Goal: Transaction & Acquisition: Purchase product/service

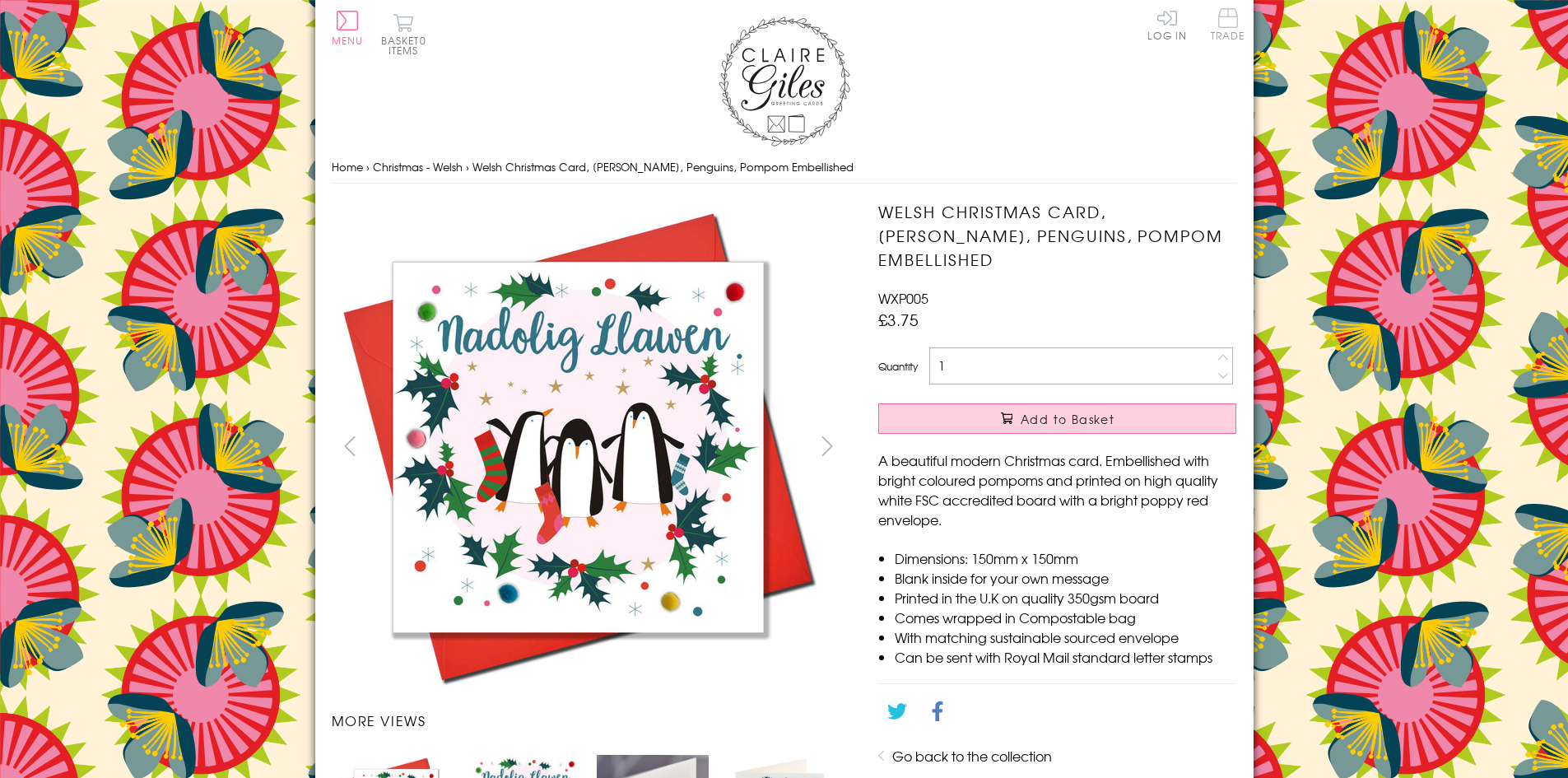
click at [1221, 32] on span "Trade" at bounding box center [1228, 24] width 35 height 32
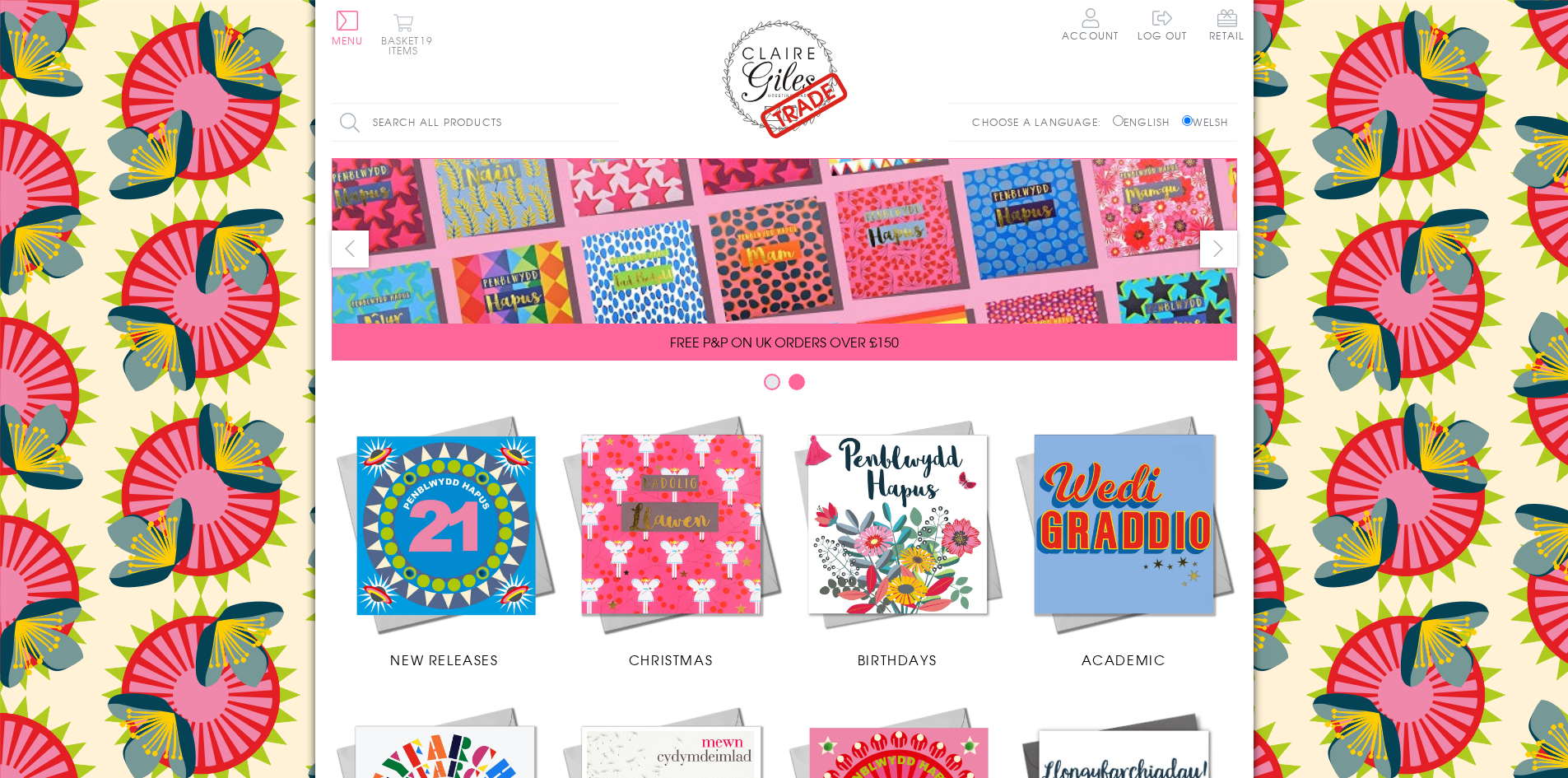
click at [405, 30] on button "Basket 19 items" at bounding box center [403, 34] width 45 height 42
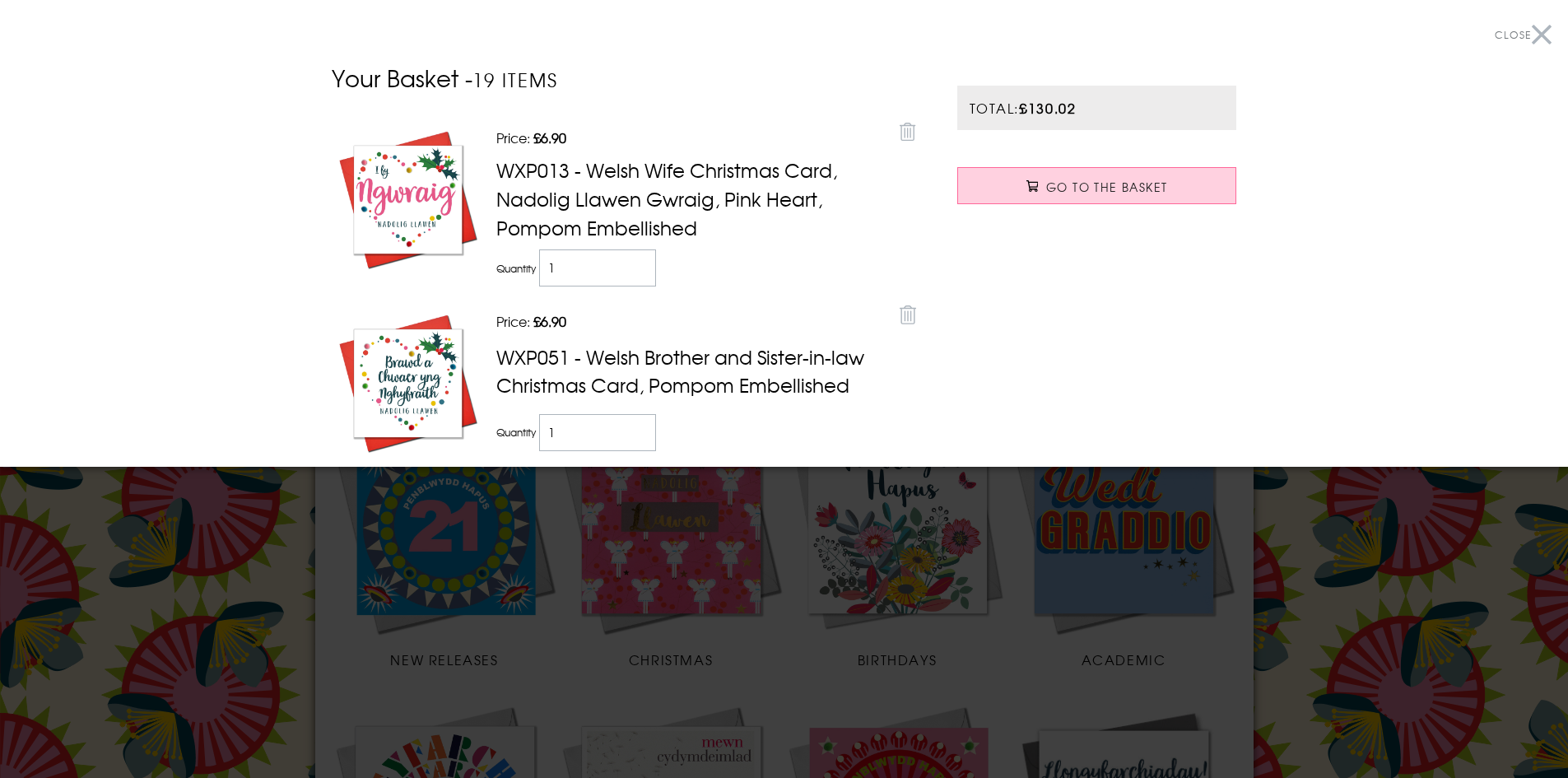
scroll to position [164, 0]
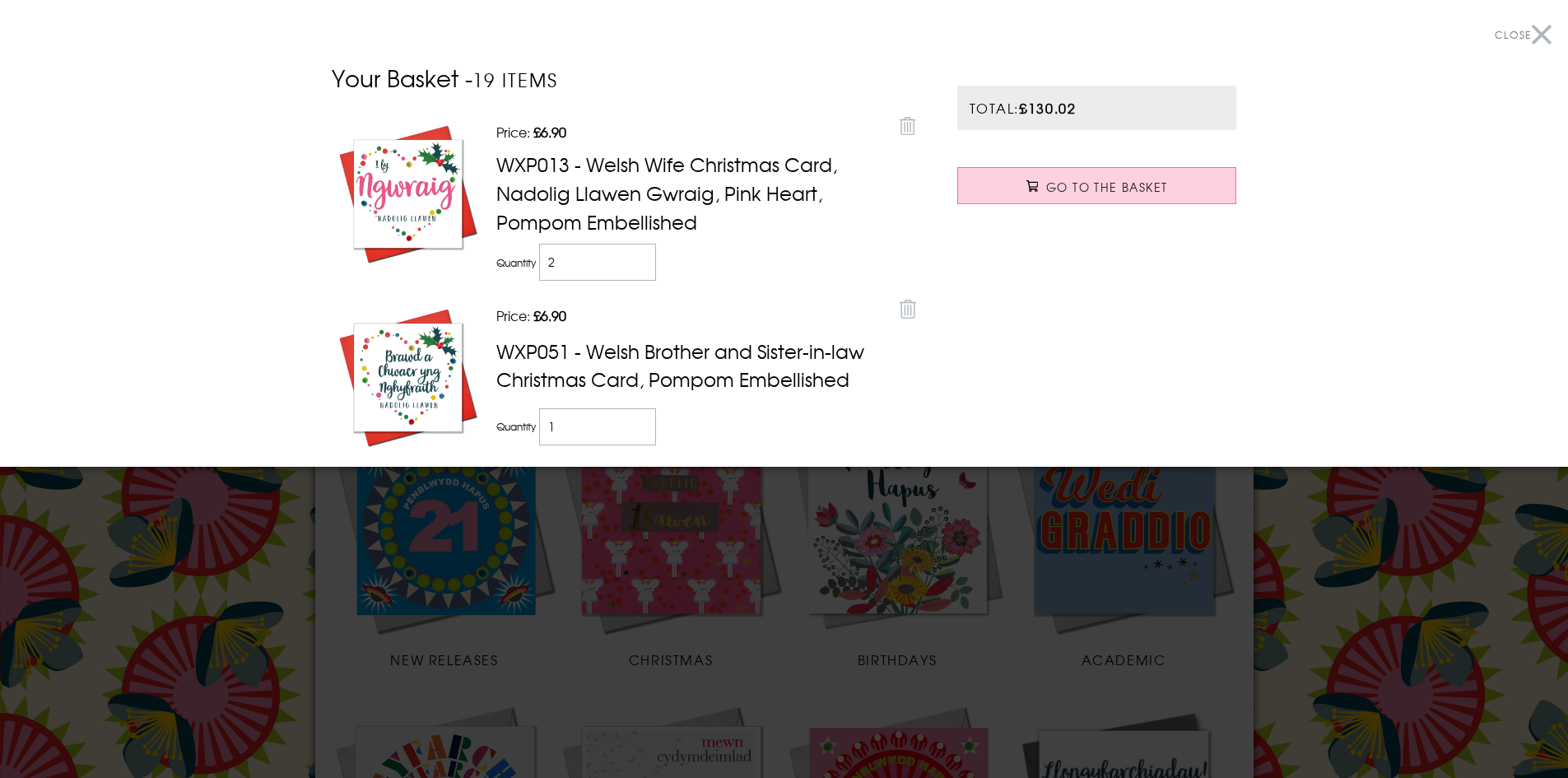
type input "2"
click at [636, 254] on input "2" at bounding box center [598, 262] width 118 height 37
click at [728, 297] on div "Price: Discounted price £6.36 Remove WXCOL005 - Welsh Christmas Card, [PERSON_N…" at bounding box center [627, 304] width 592 height 381
type input "2"
click at [636, 416] on input "2" at bounding box center [598, 426] width 118 height 37
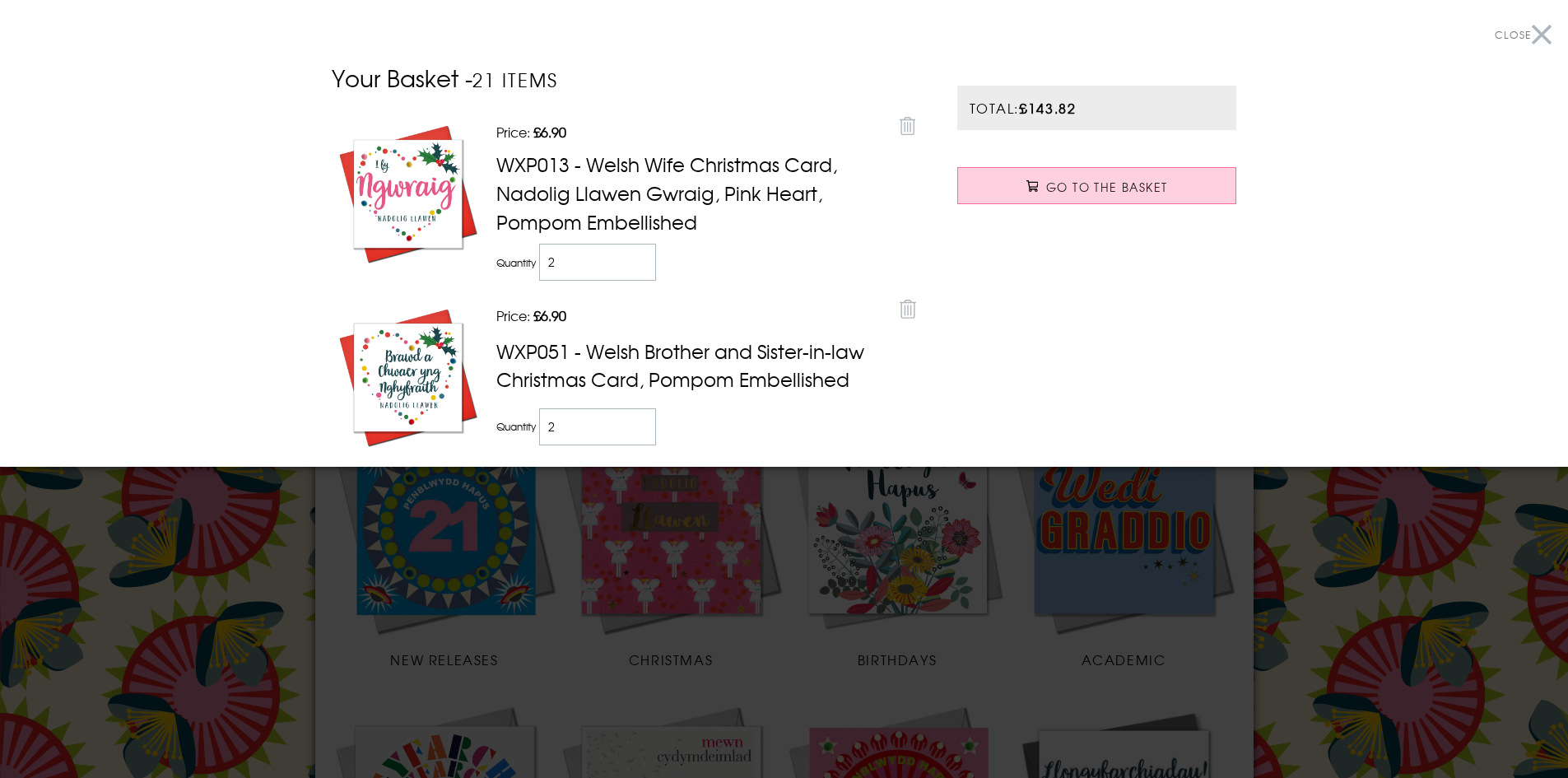
click at [840, 417] on td "Quantity 2" at bounding box center [692, 429] width 400 height 51
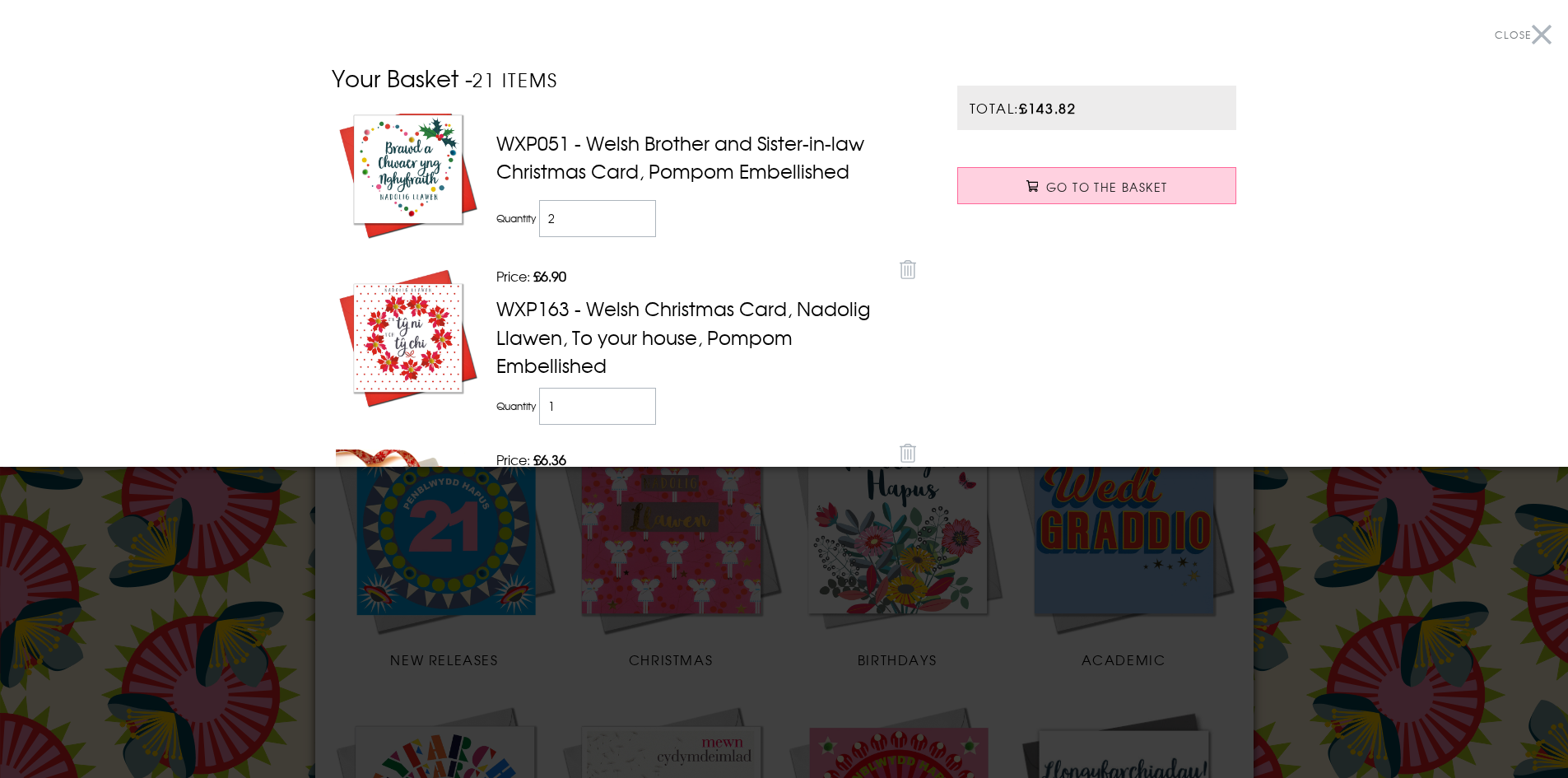
scroll to position [412, 0]
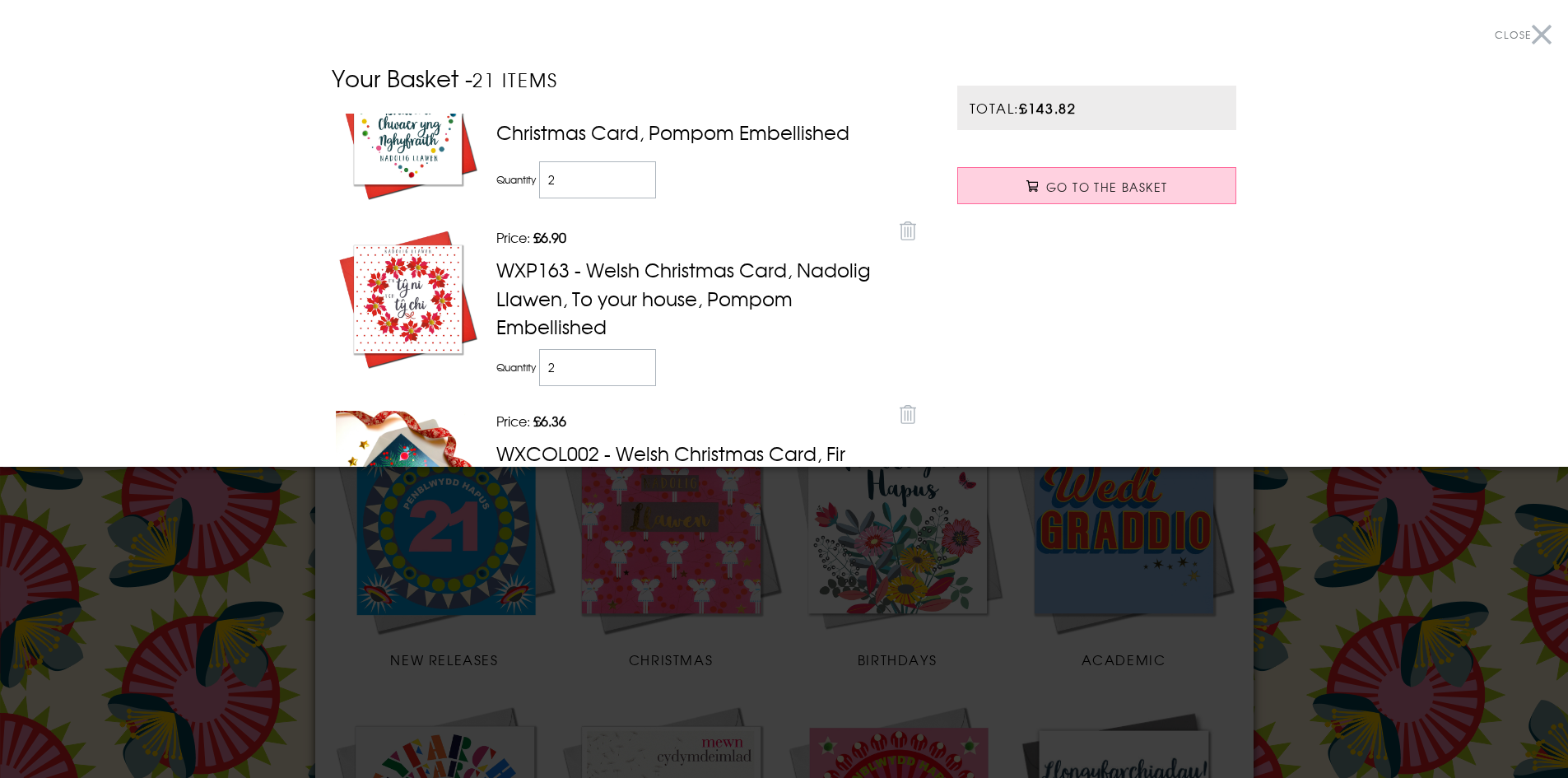
type input "2"
click at [631, 360] on input "2" at bounding box center [598, 367] width 118 height 37
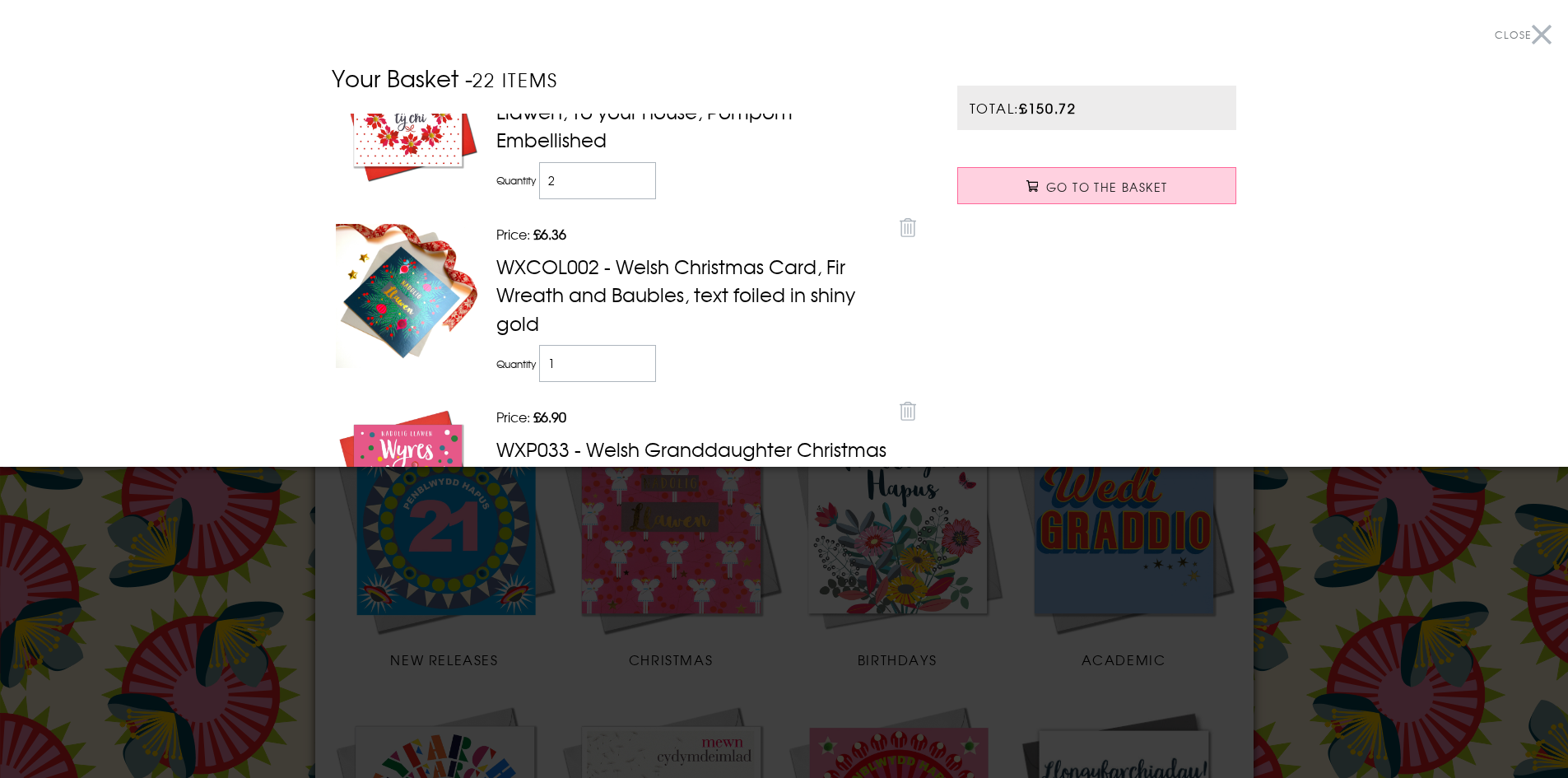
scroll to position [576, 0]
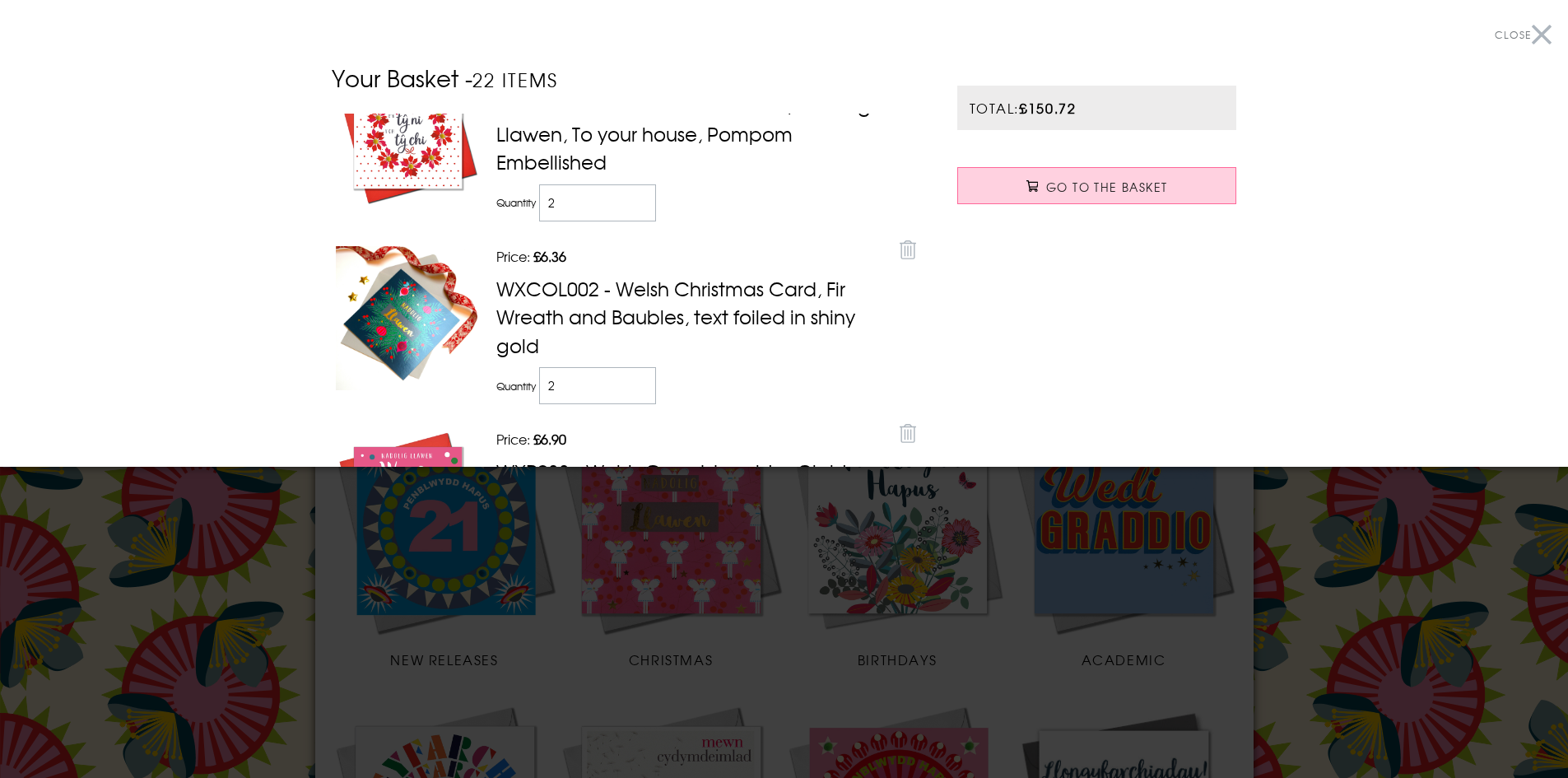
type input "2"
click at [637, 378] on input "2" at bounding box center [598, 386] width 118 height 37
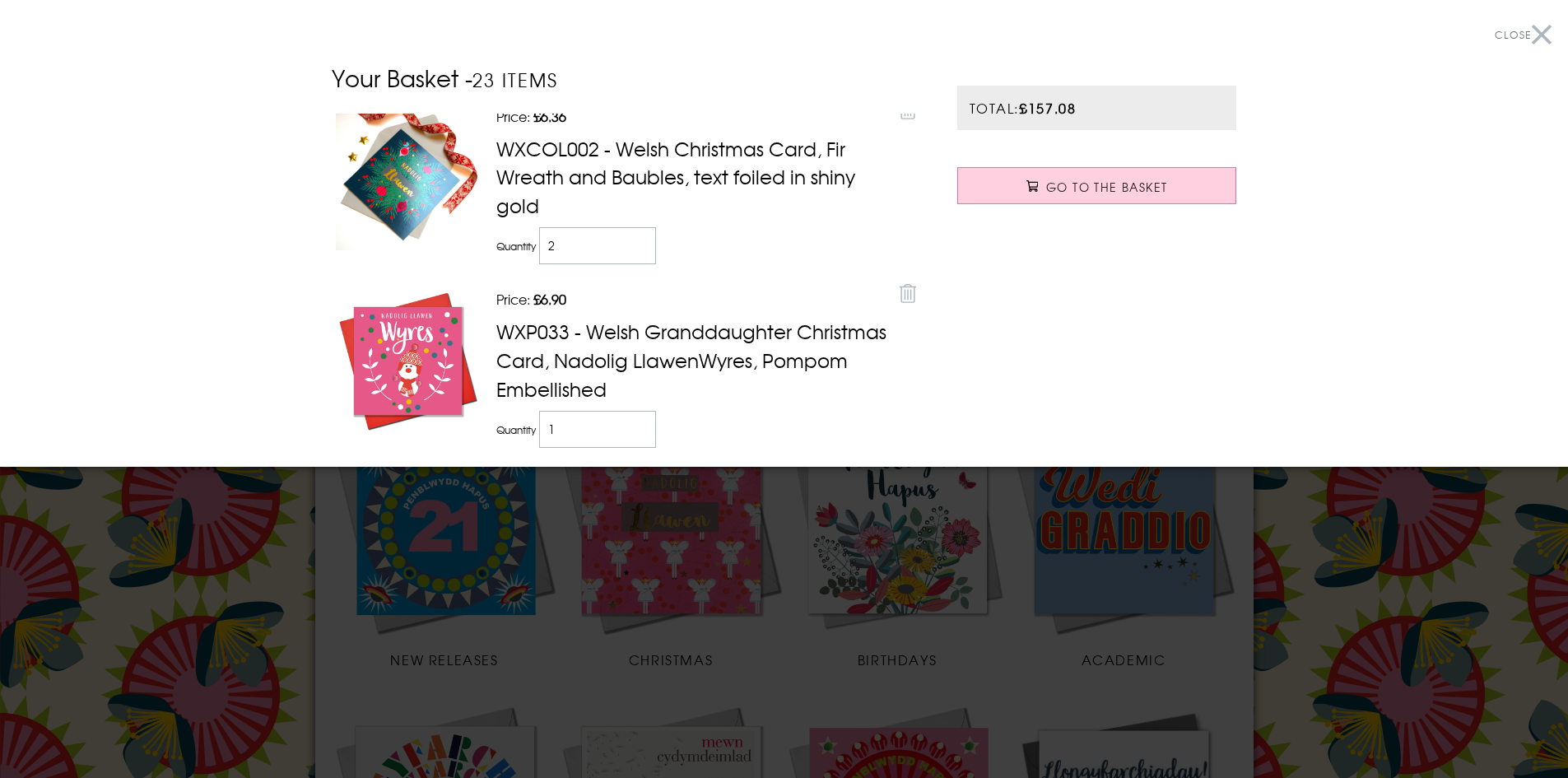
scroll to position [740, 0]
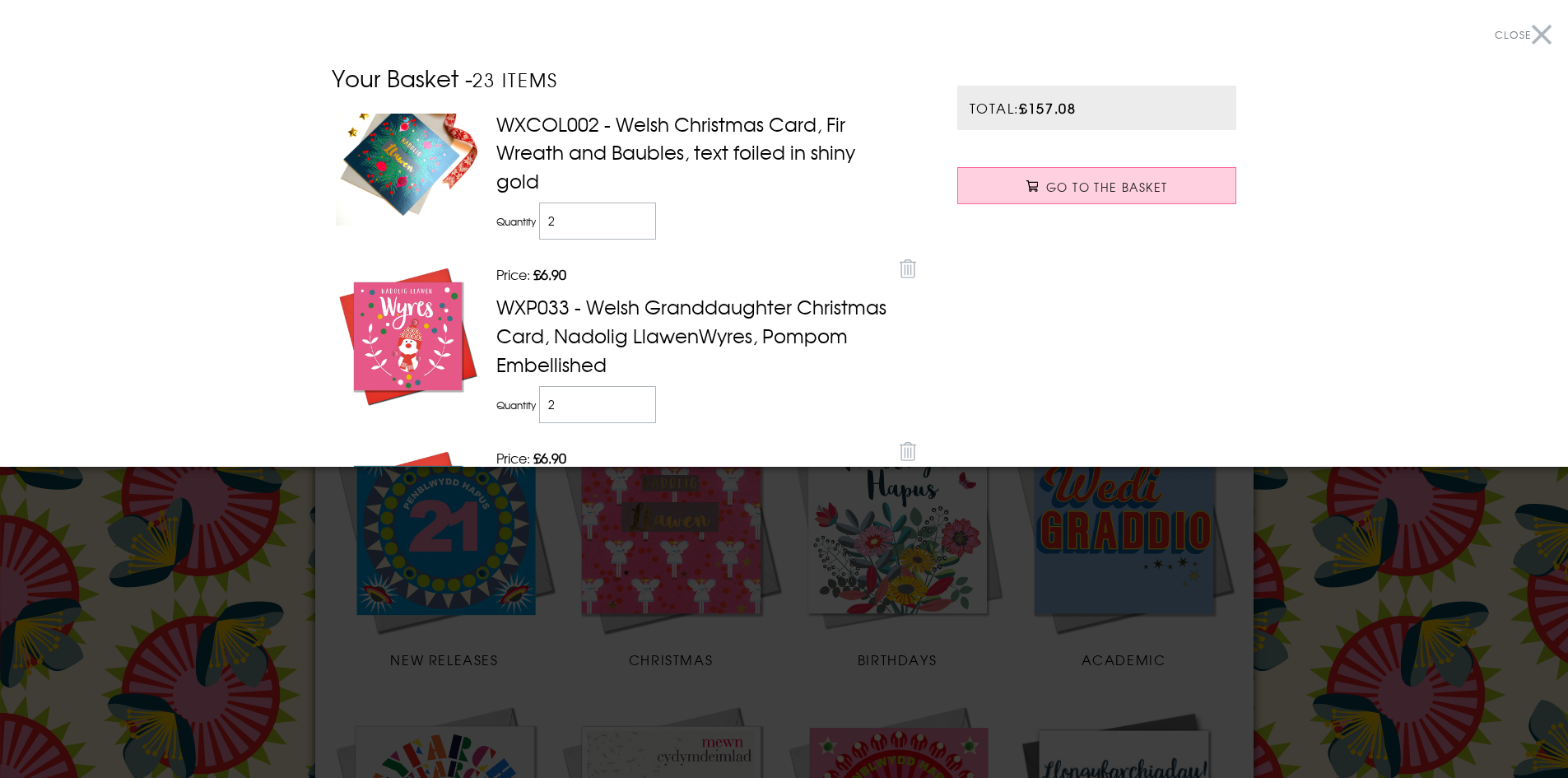
type input "2"
click at [637, 392] on input "2" at bounding box center [598, 404] width 118 height 37
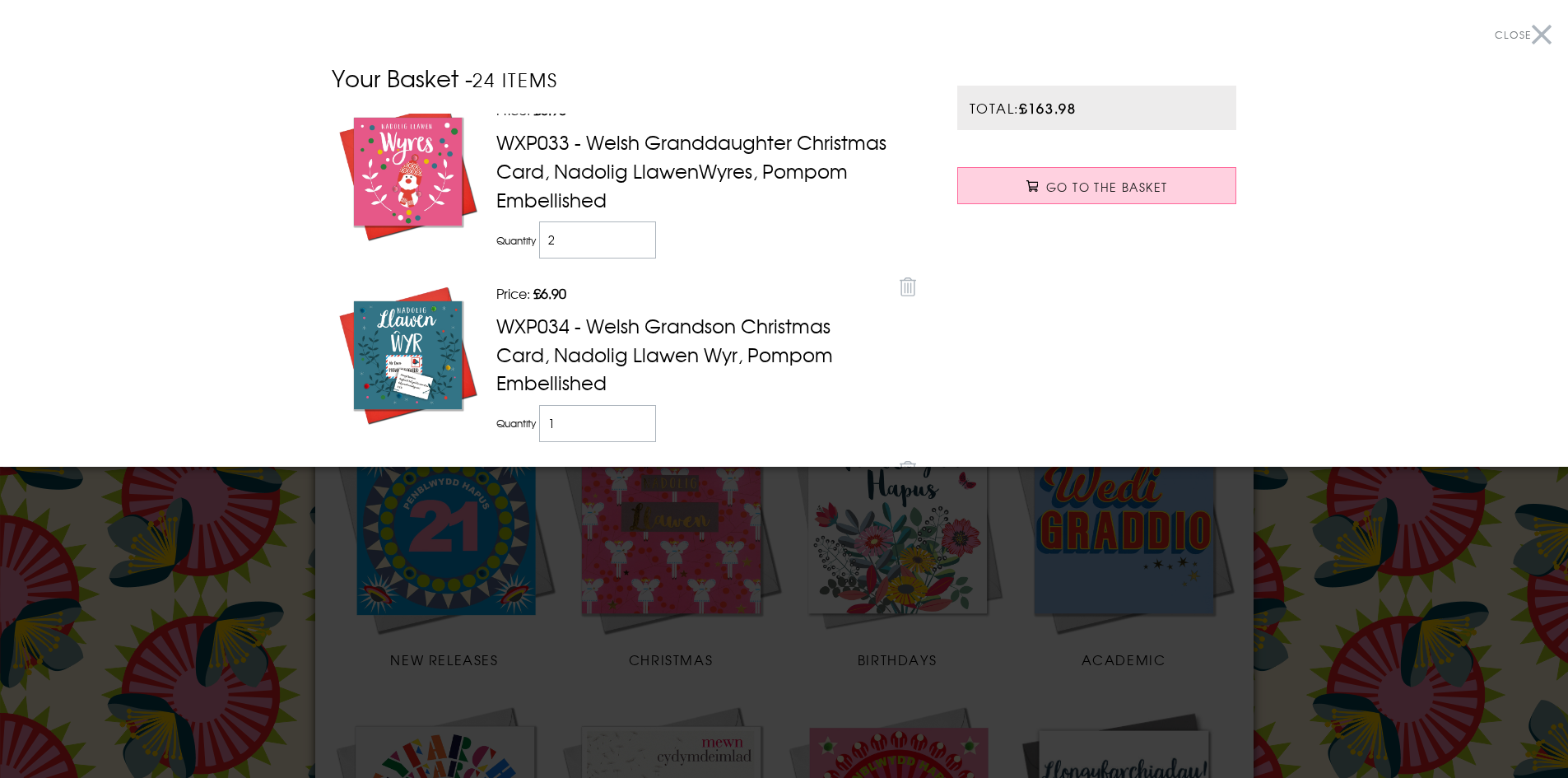
scroll to position [987, 0]
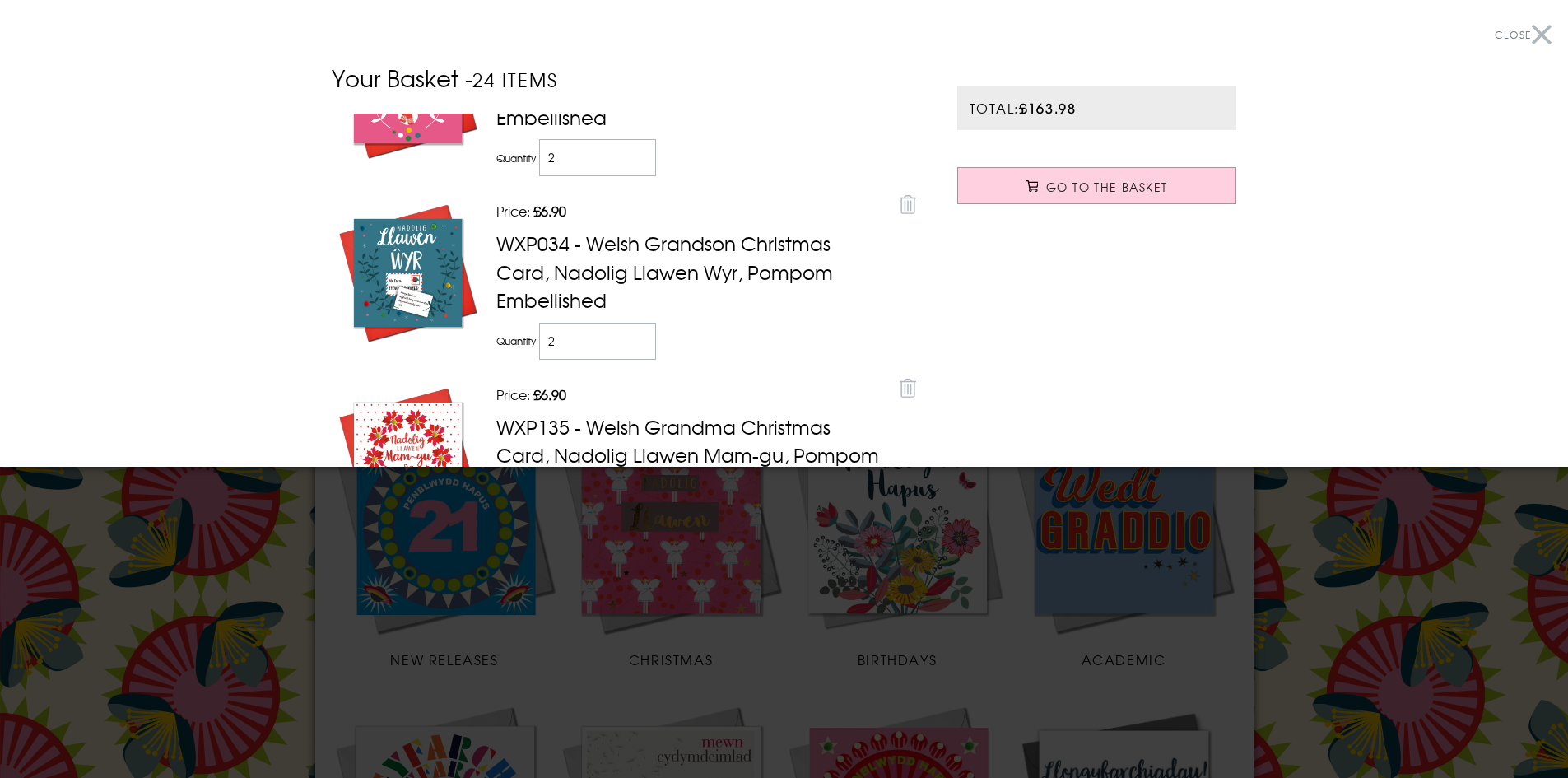
type input "2"
click at [635, 336] on input "2" at bounding box center [598, 341] width 118 height 37
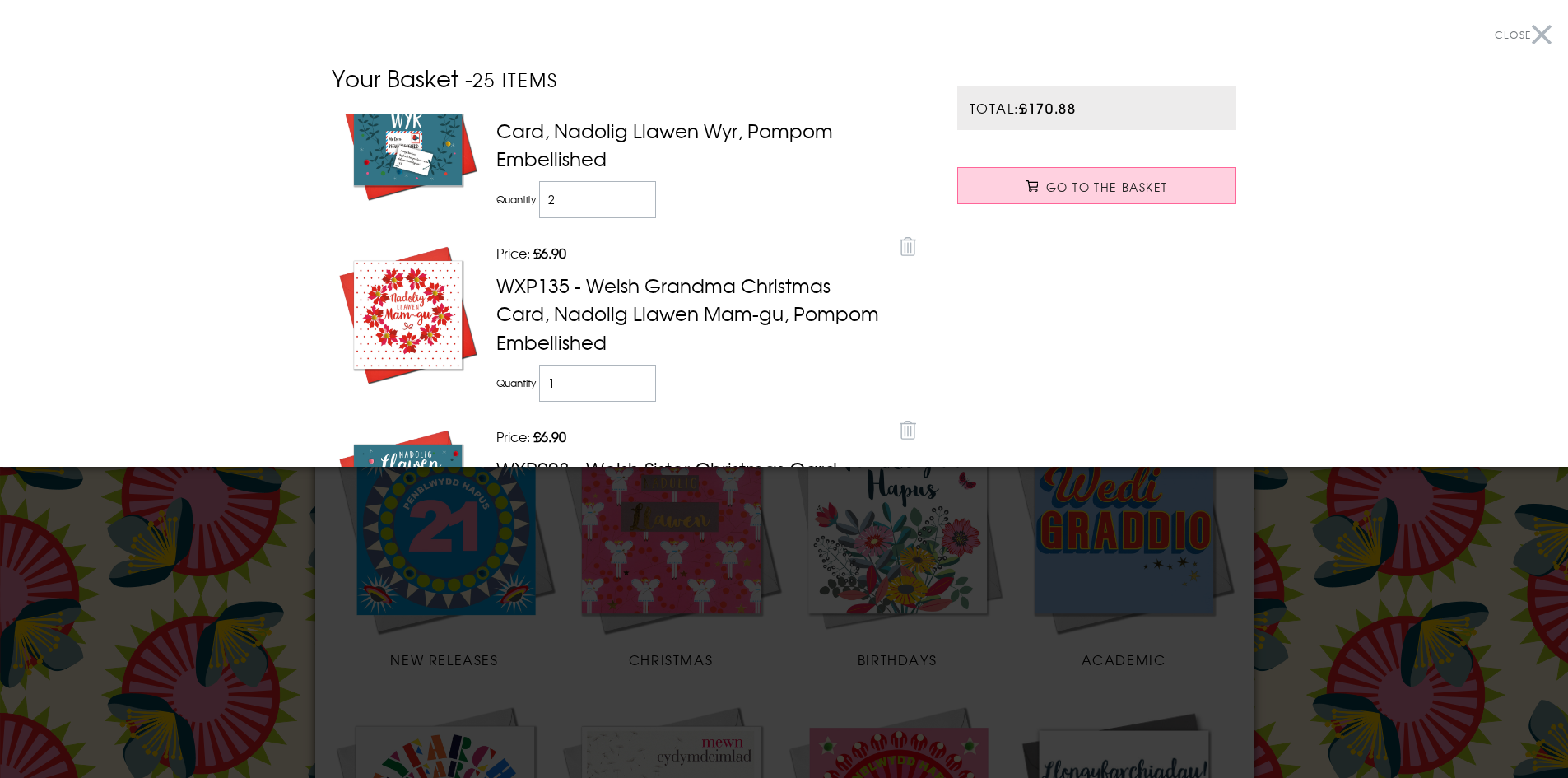
scroll to position [1152, 0]
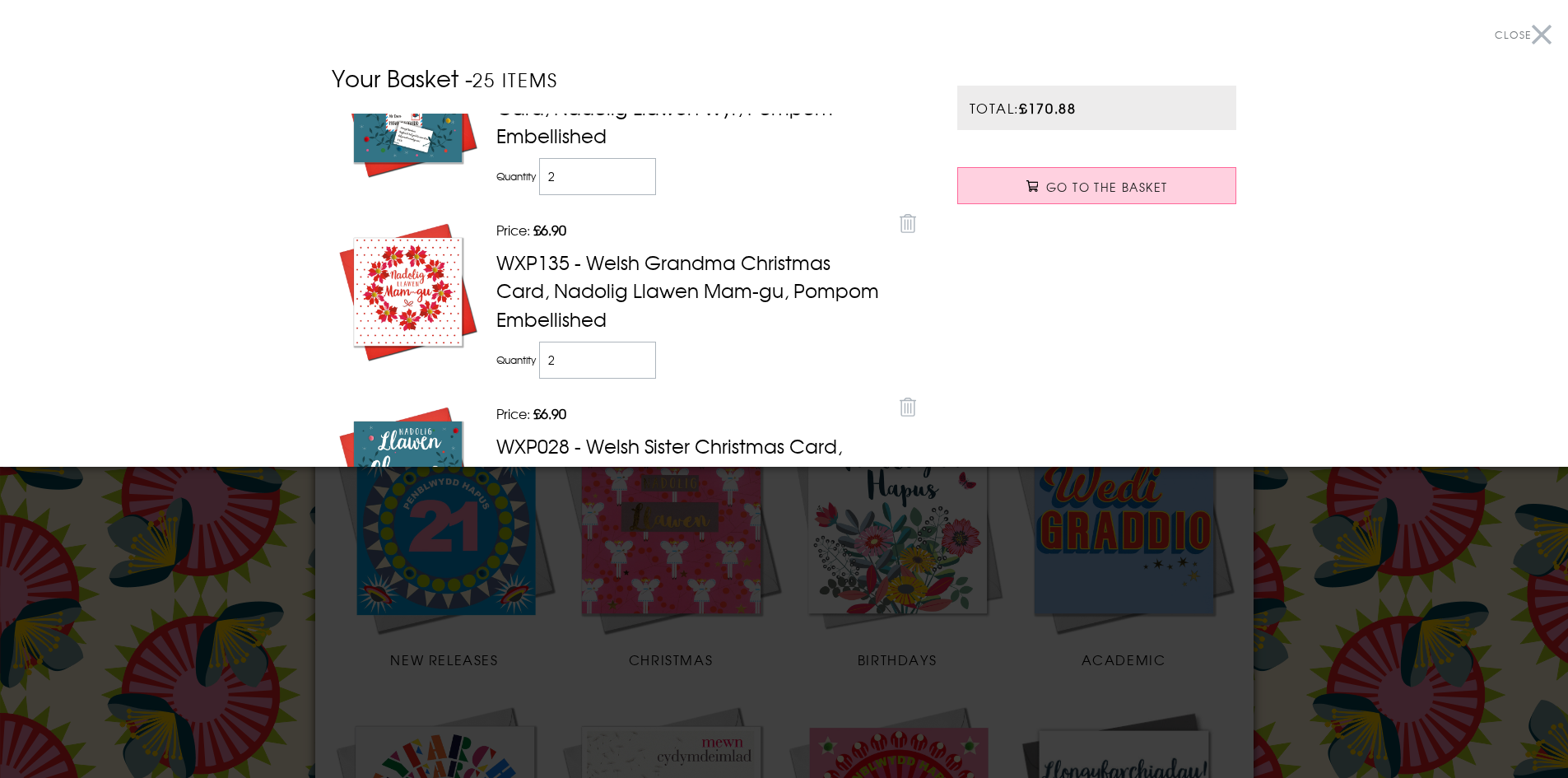
type input "2"
click at [632, 354] on input "2" at bounding box center [598, 360] width 118 height 37
click at [678, 355] on td "Quantity 2" at bounding box center [692, 359] width 400 height 45
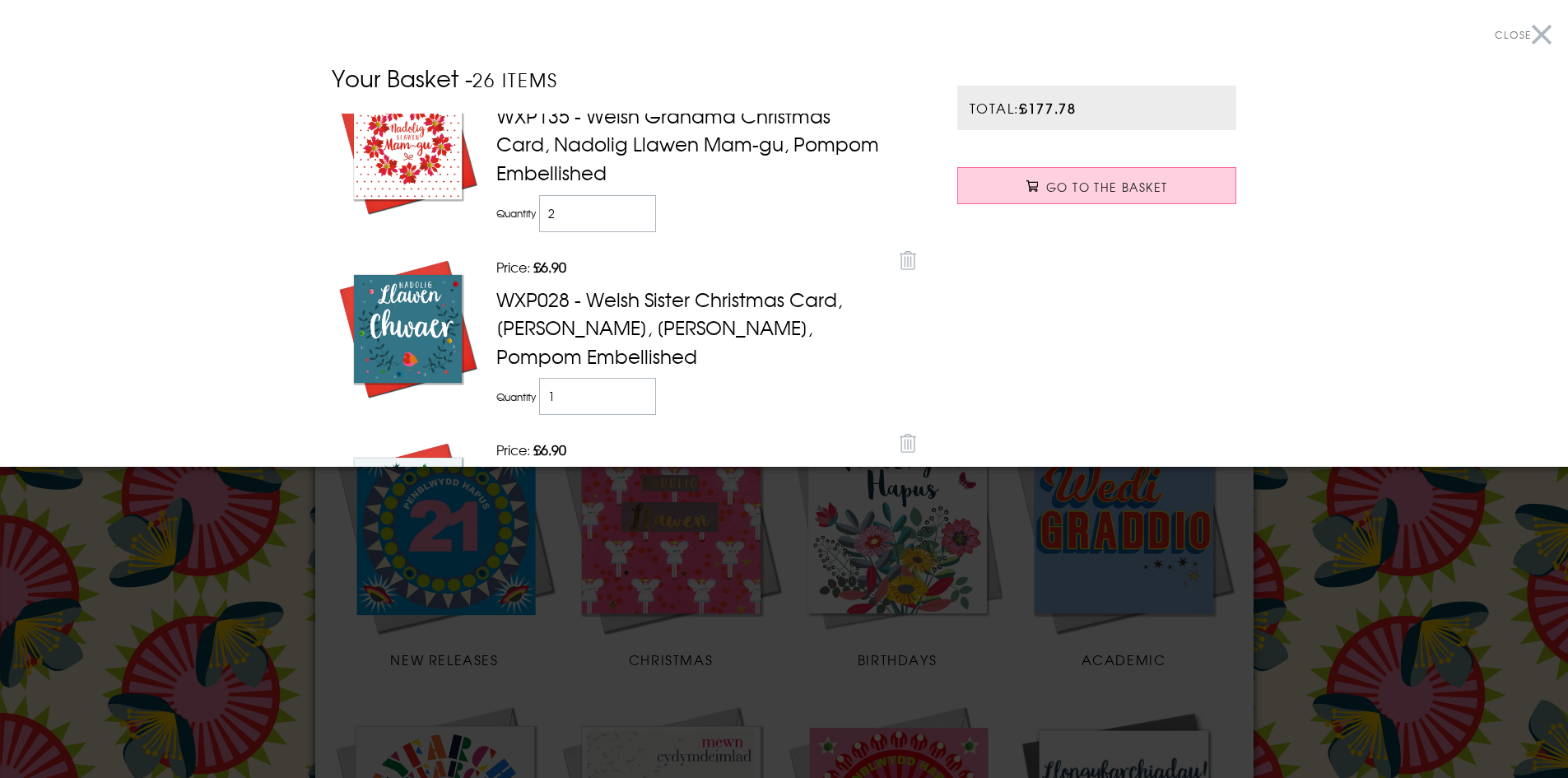
scroll to position [1317, 0]
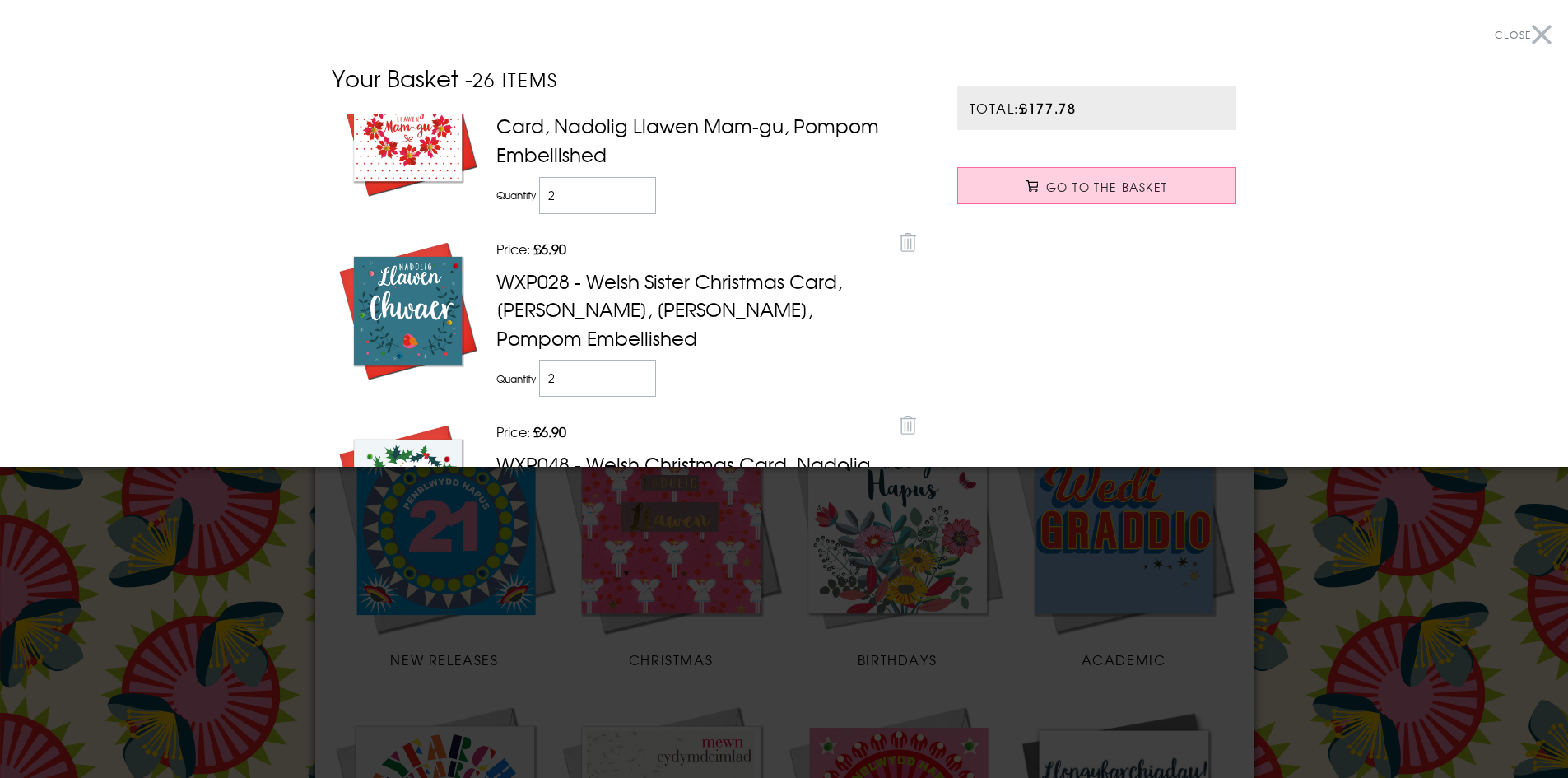
type input "2"
click at [636, 370] on input "2" at bounding box center [598, 378] width 118 height 37
click at [676, 372] on td "Quantity 2" at bounding box center [692, 378] width 400 height 45
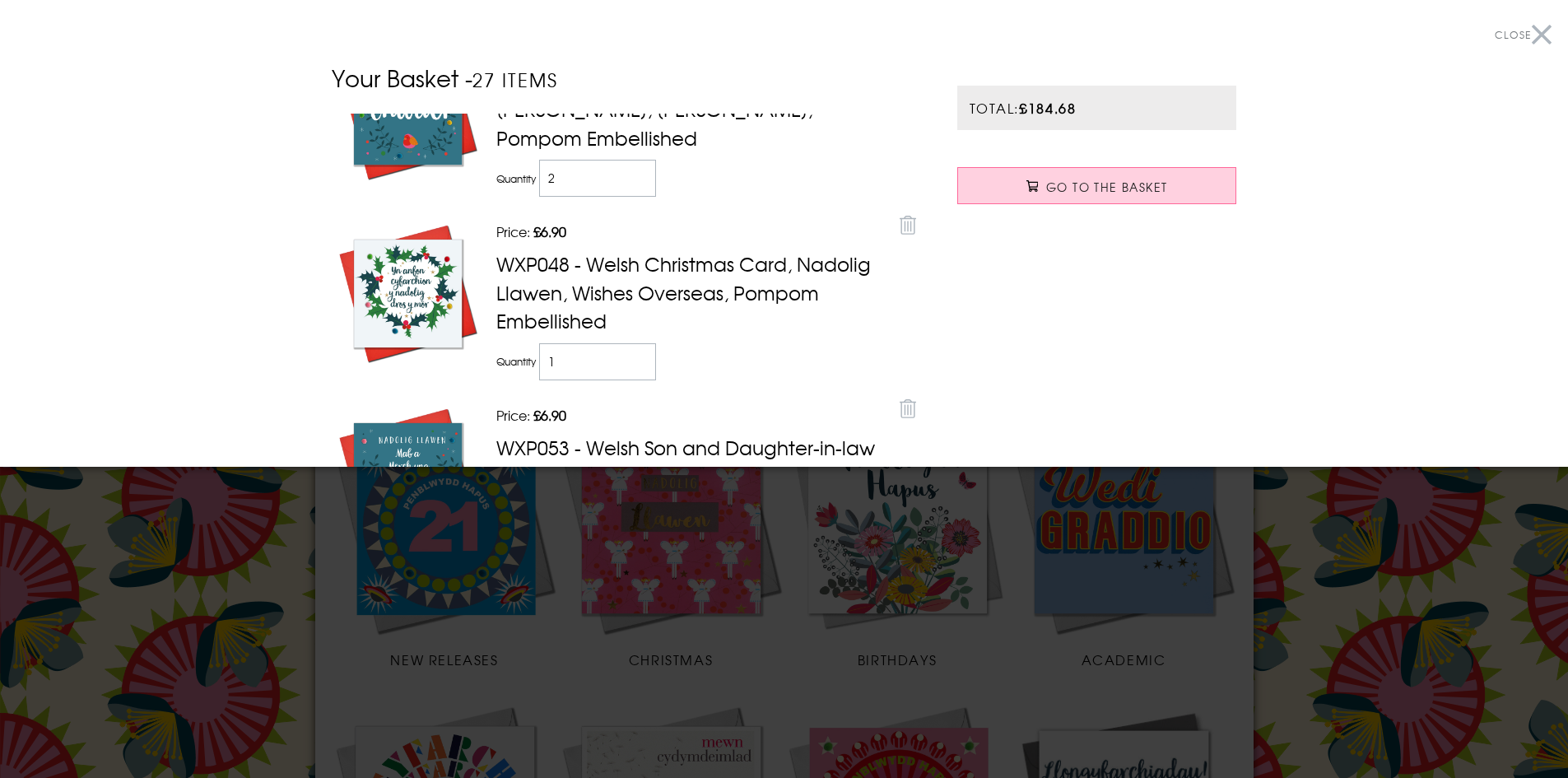
scroll to position [1563, 0]
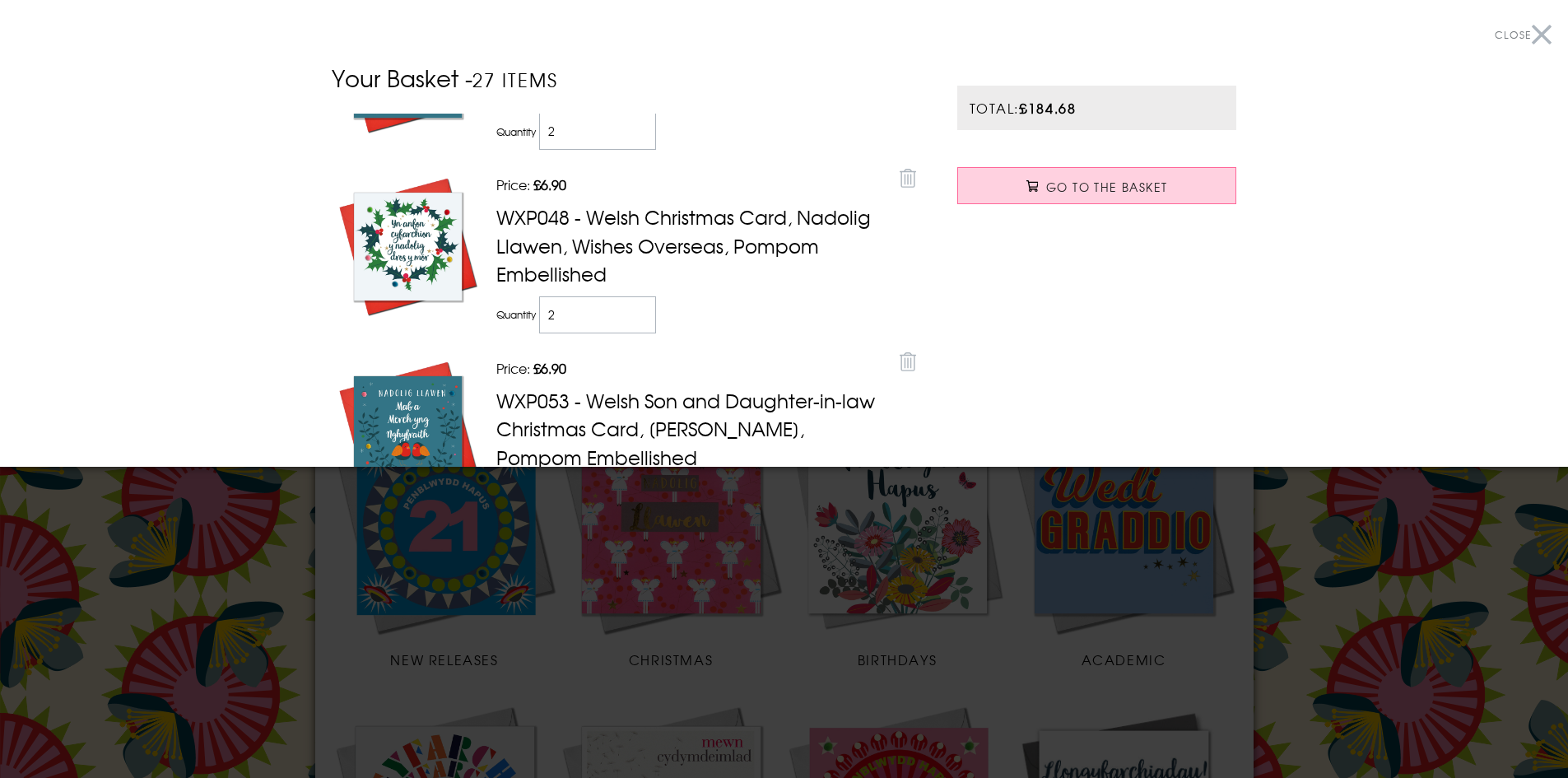
type input "2"
click at [632, 309] on input "2" at bounding box center [598, 315] width 118 height 37
click at [671, 310] on td "Quantity 2" at bounding box center [692, 314] width 400 height 45
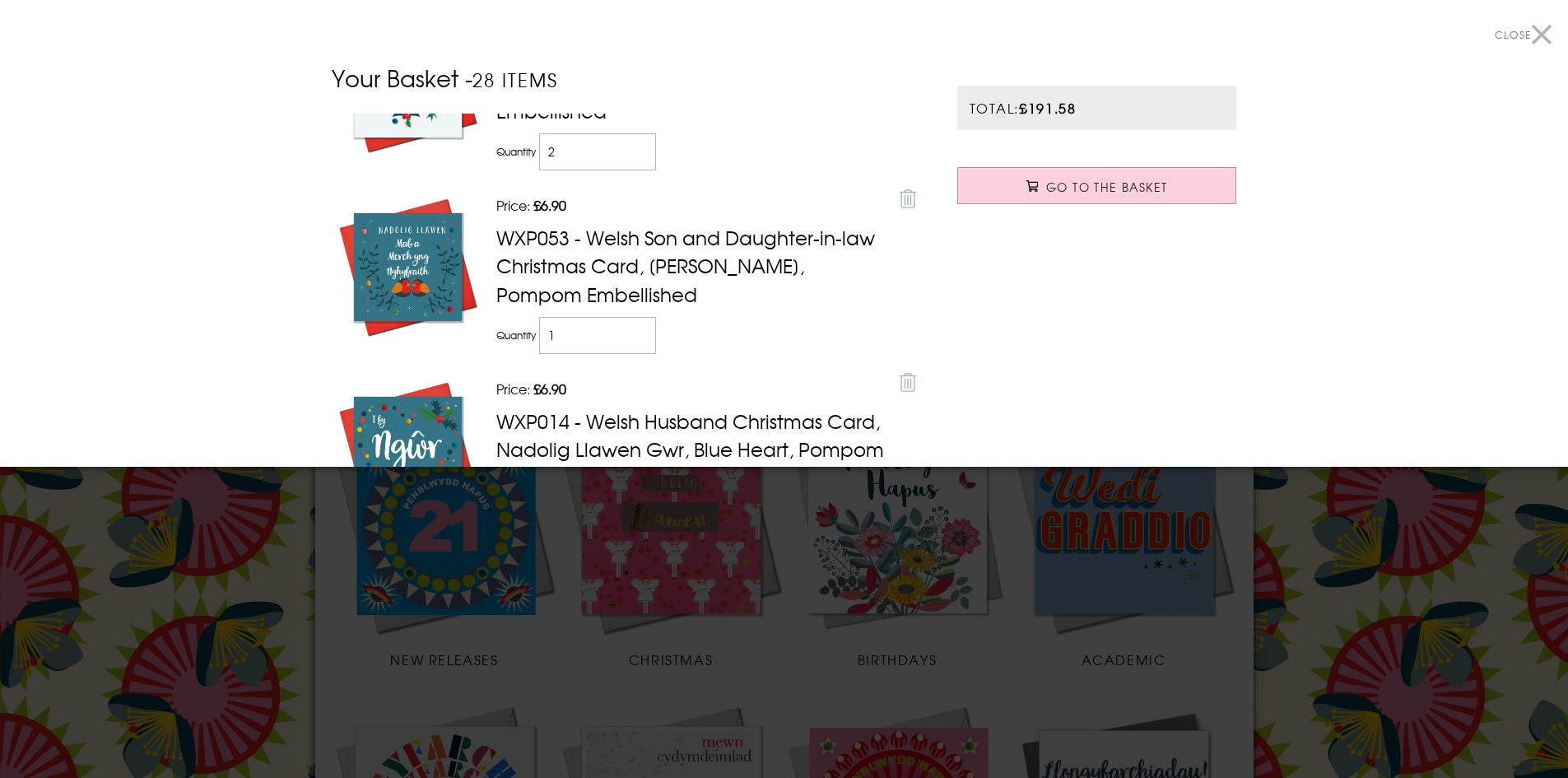
scroll to position [1729, 0]
type input "2"
click at [631, 326] on input "2" at bounding box center [598, 333] width 118 height 37
click at [727, 332] on td "Quantity 2" at bounding box center [692, 333] width 400 height 45
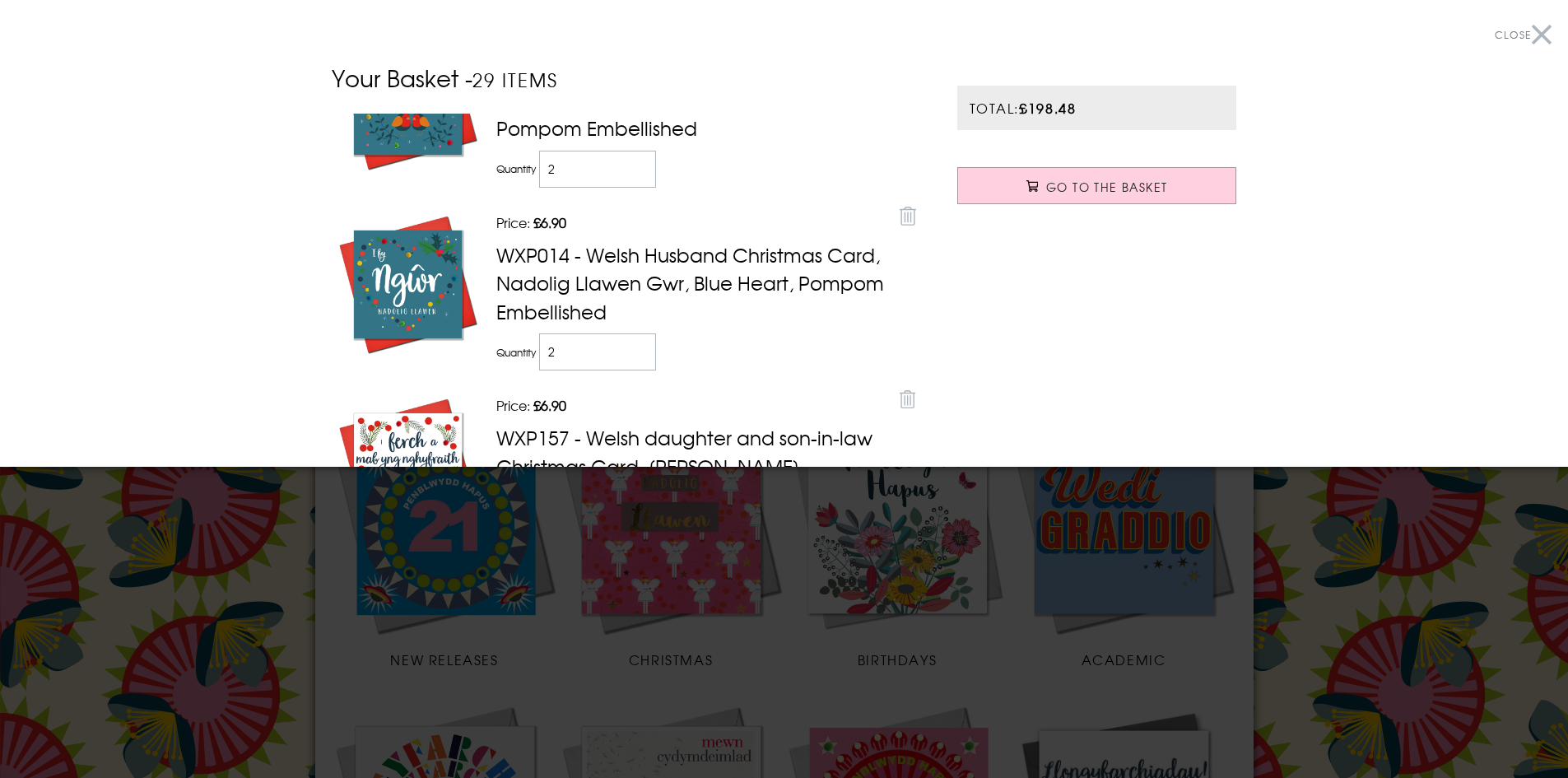
click at [633, 341] on input "2" at bounding box center [598, 352] width 118 height 37
type input "3"
click at [637, 342] on input "3" at bounding box center [598, 352] width 118 height 37
type input "2"
click at [634, 361] on input "2" at bounding box center [598, 352] width 118 height 37
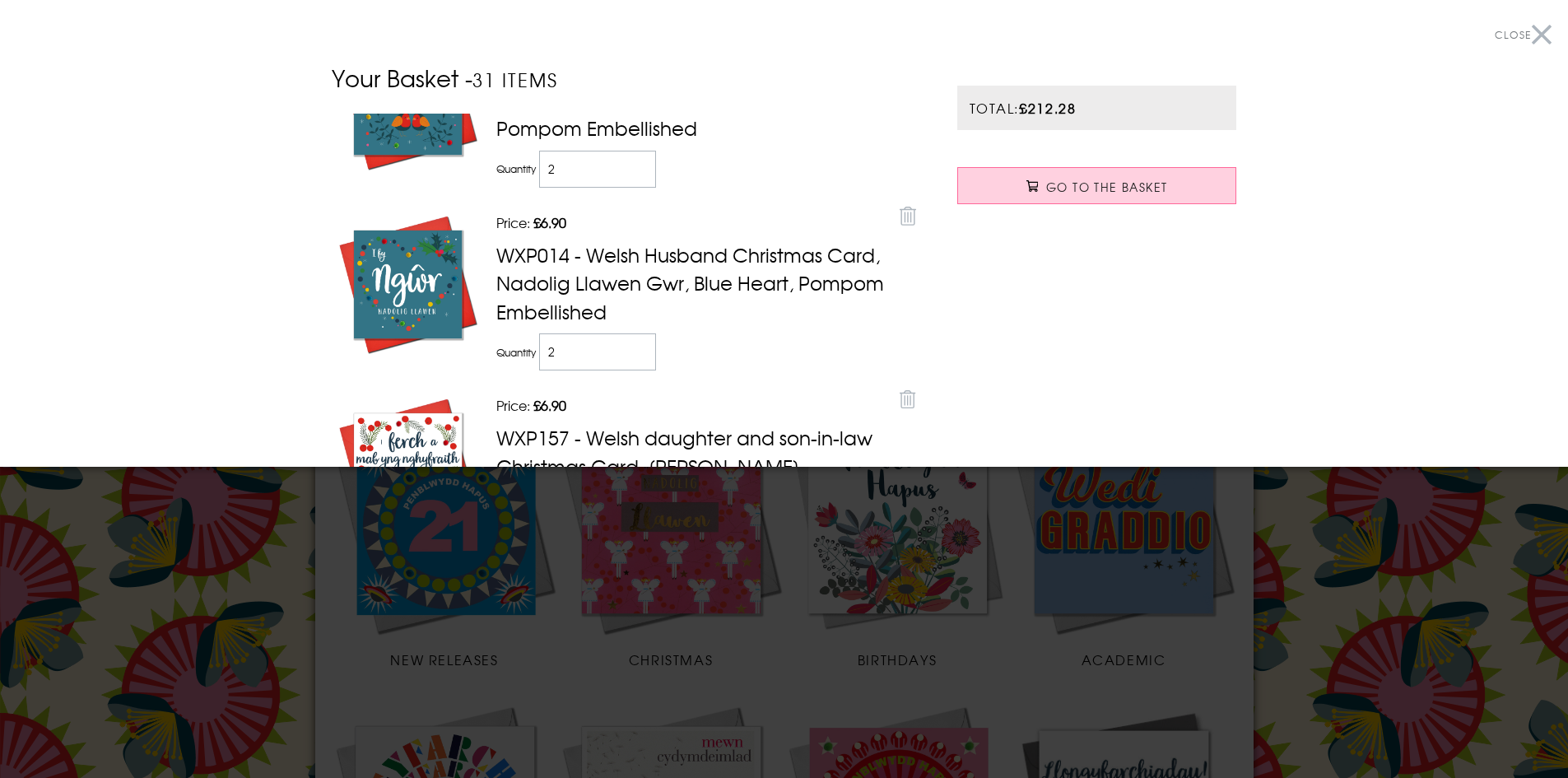
click at [678, 359] on td "Quantity 2" at bounding box center [692, 351] width 400 height 45
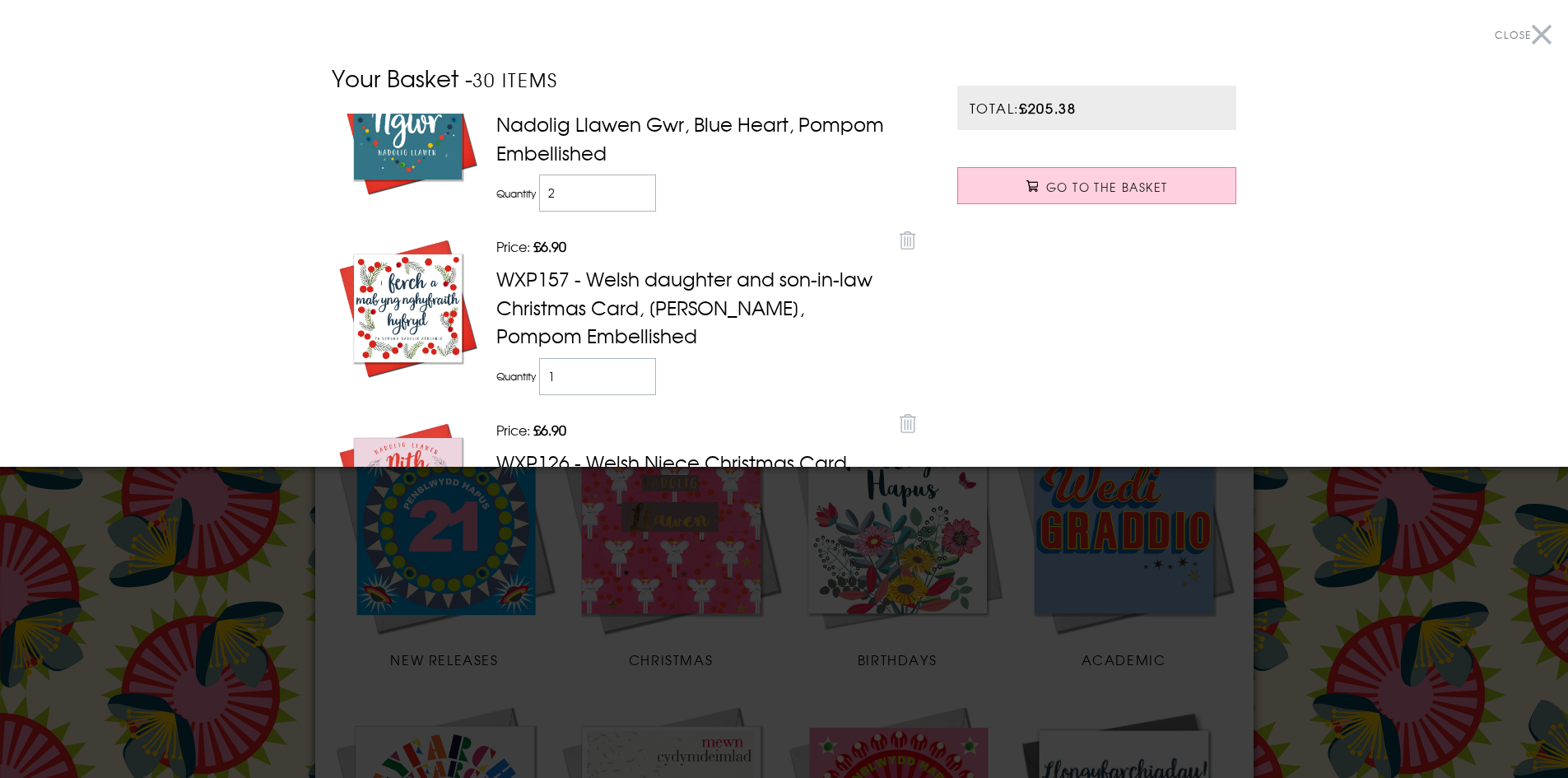
scroll to position [2058, 0]
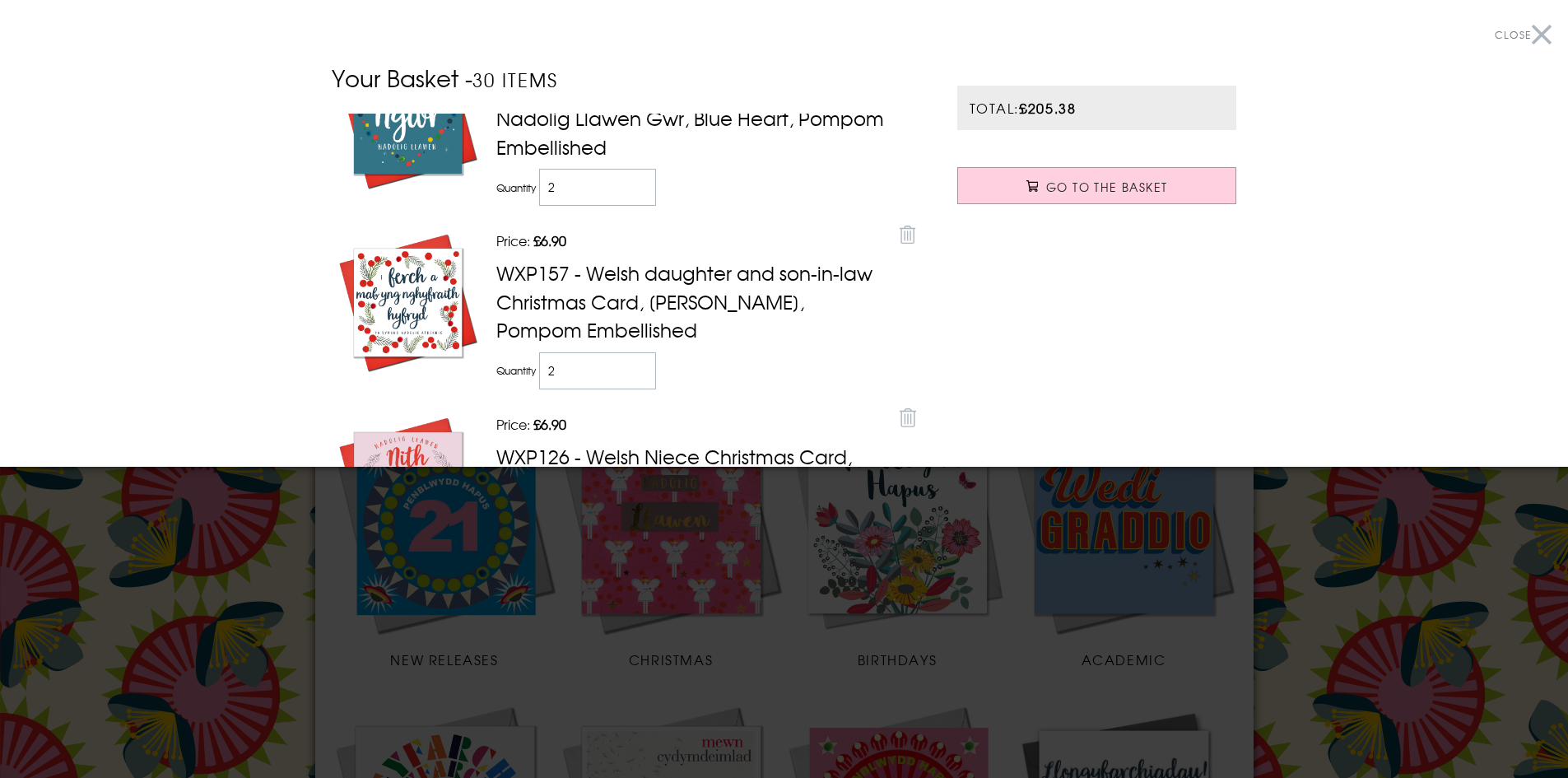
type input "2"
click at [636, 362] on input "2" at bounding box center [598, 370] width 118 height 37
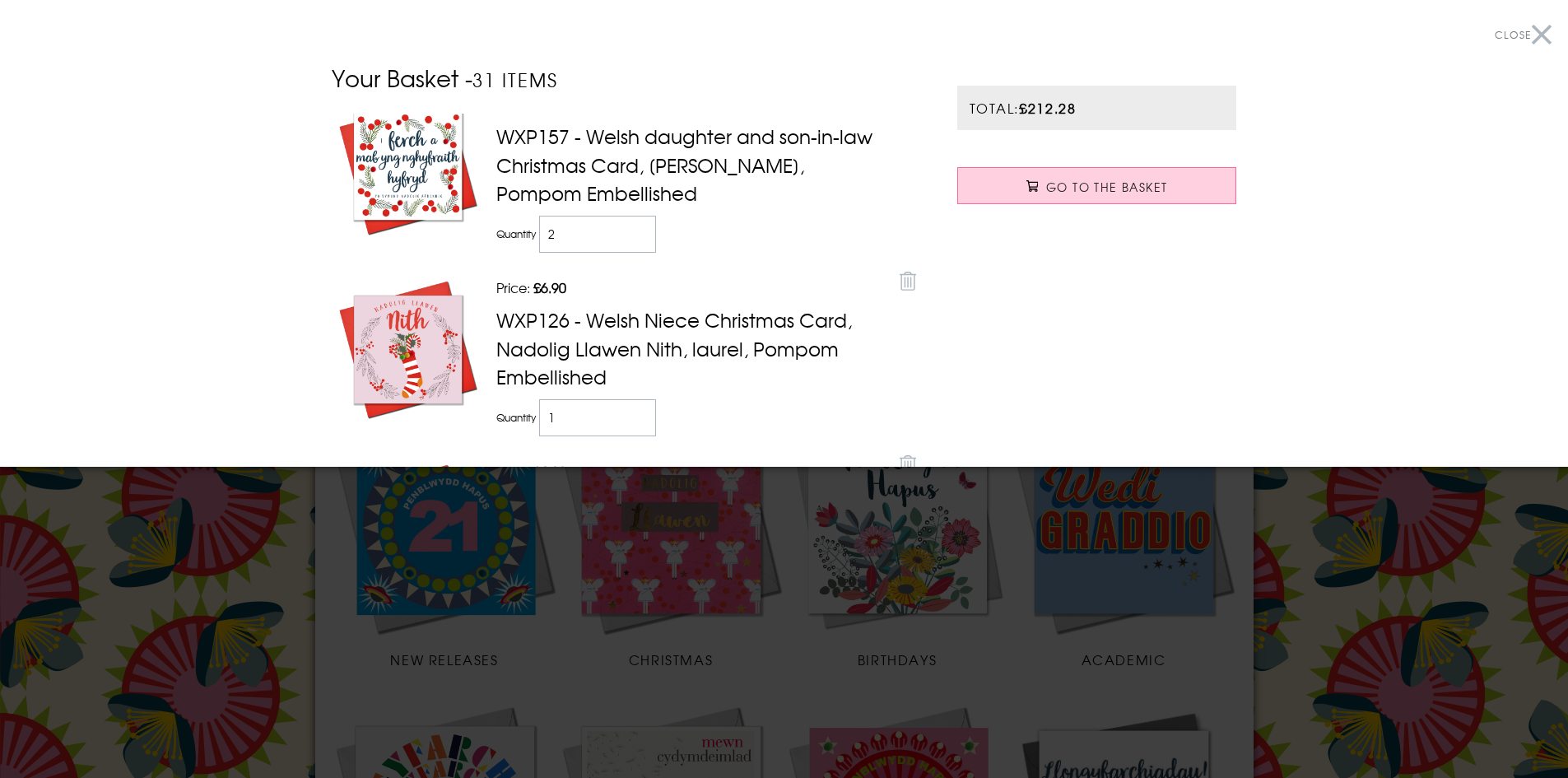
scroll to position [2305, 0]
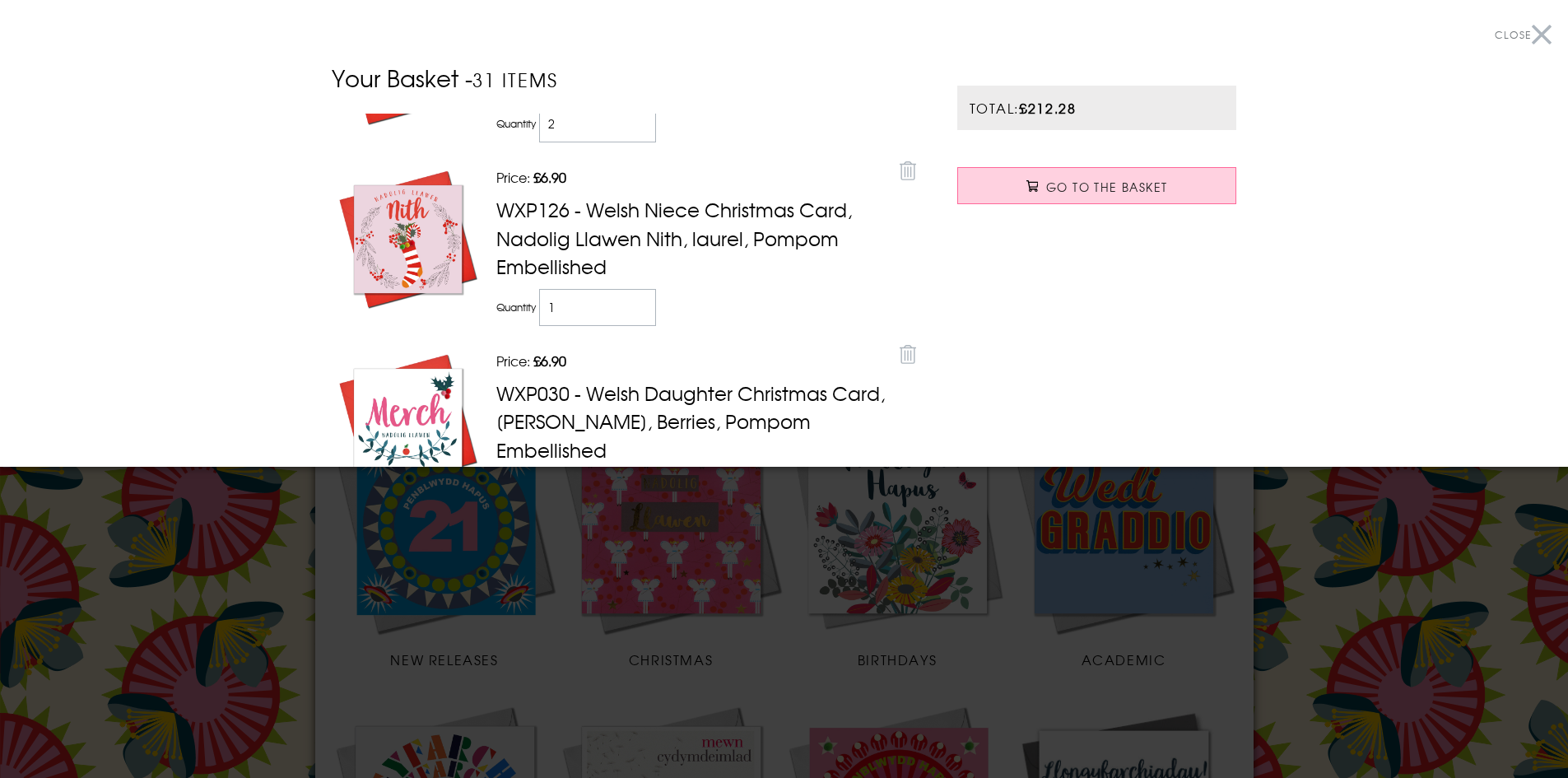
click at [680, 305] on td "Quantity 1" at bounding box center [692, 307] width 400 height 45
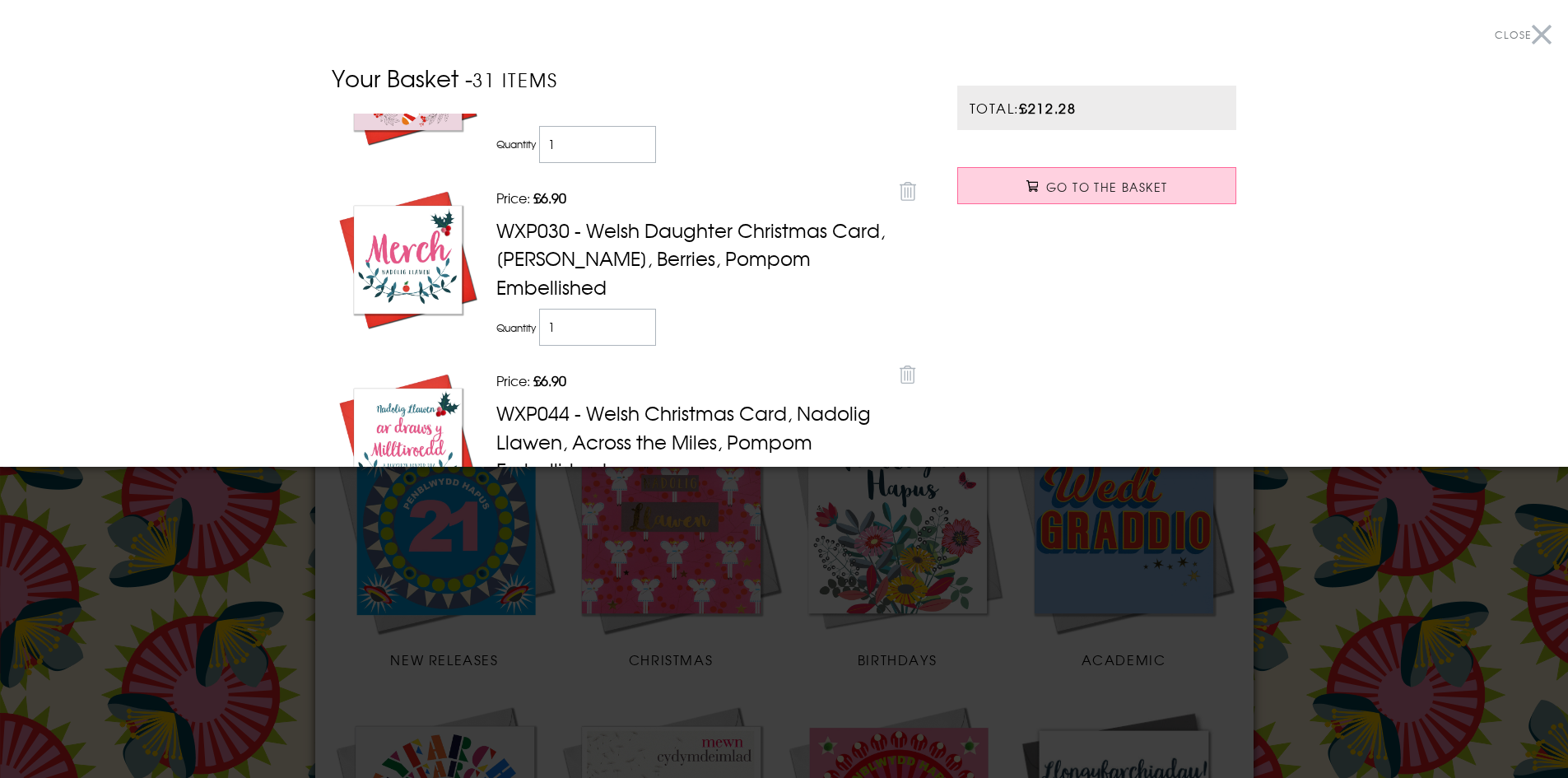
scroll to position [2469, 0]
type input "2"
click at [634, 319] on input "2" at bounding box center [598, 325] width 118 height 37
type input "1"
click at [633, 336] on input "1" at bounding box center [598, 325] width 118 height 37
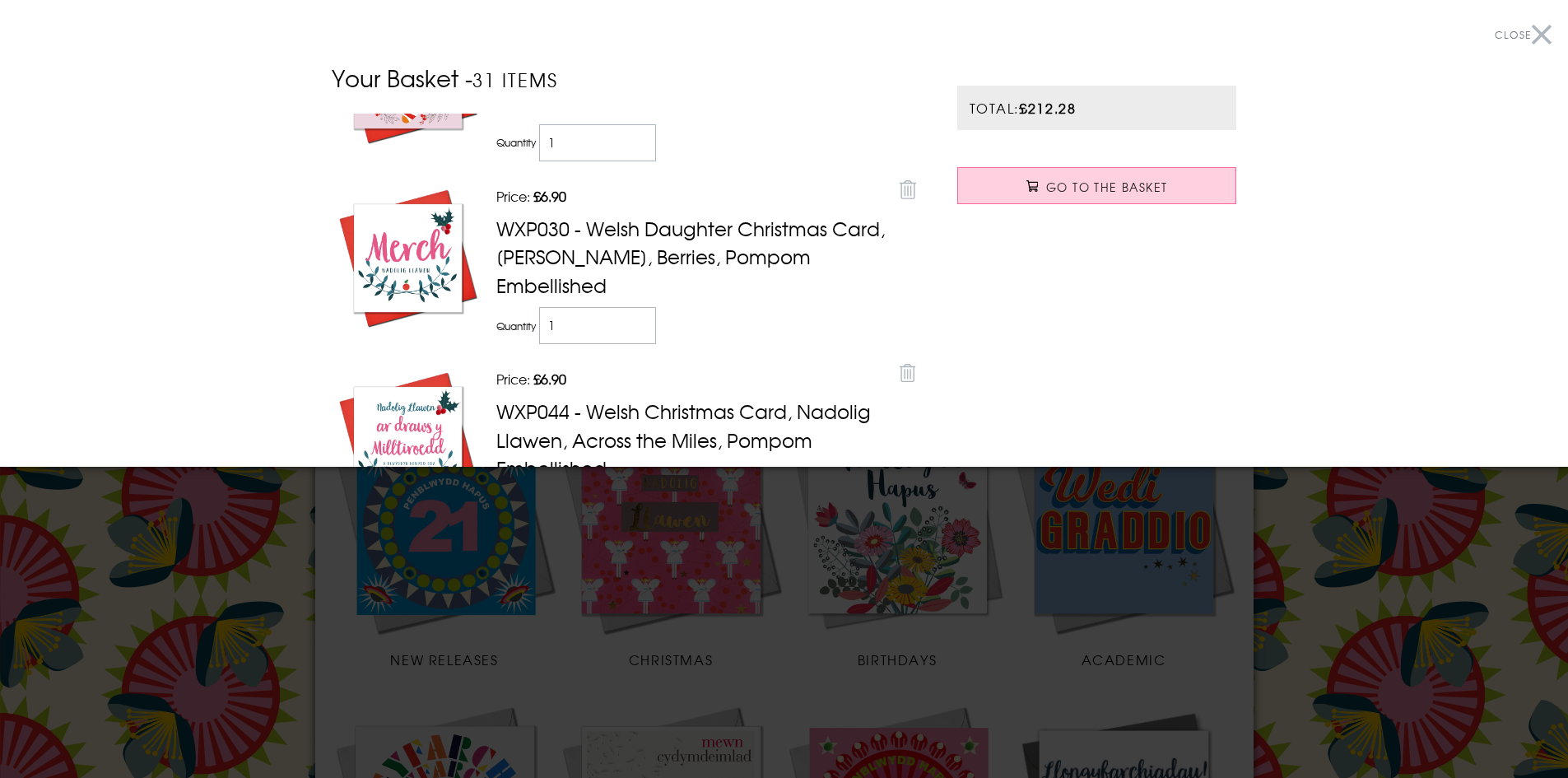
click at [704, 344] on td "Quantity 1" at bounding box center [692, 325] width 400 height 45
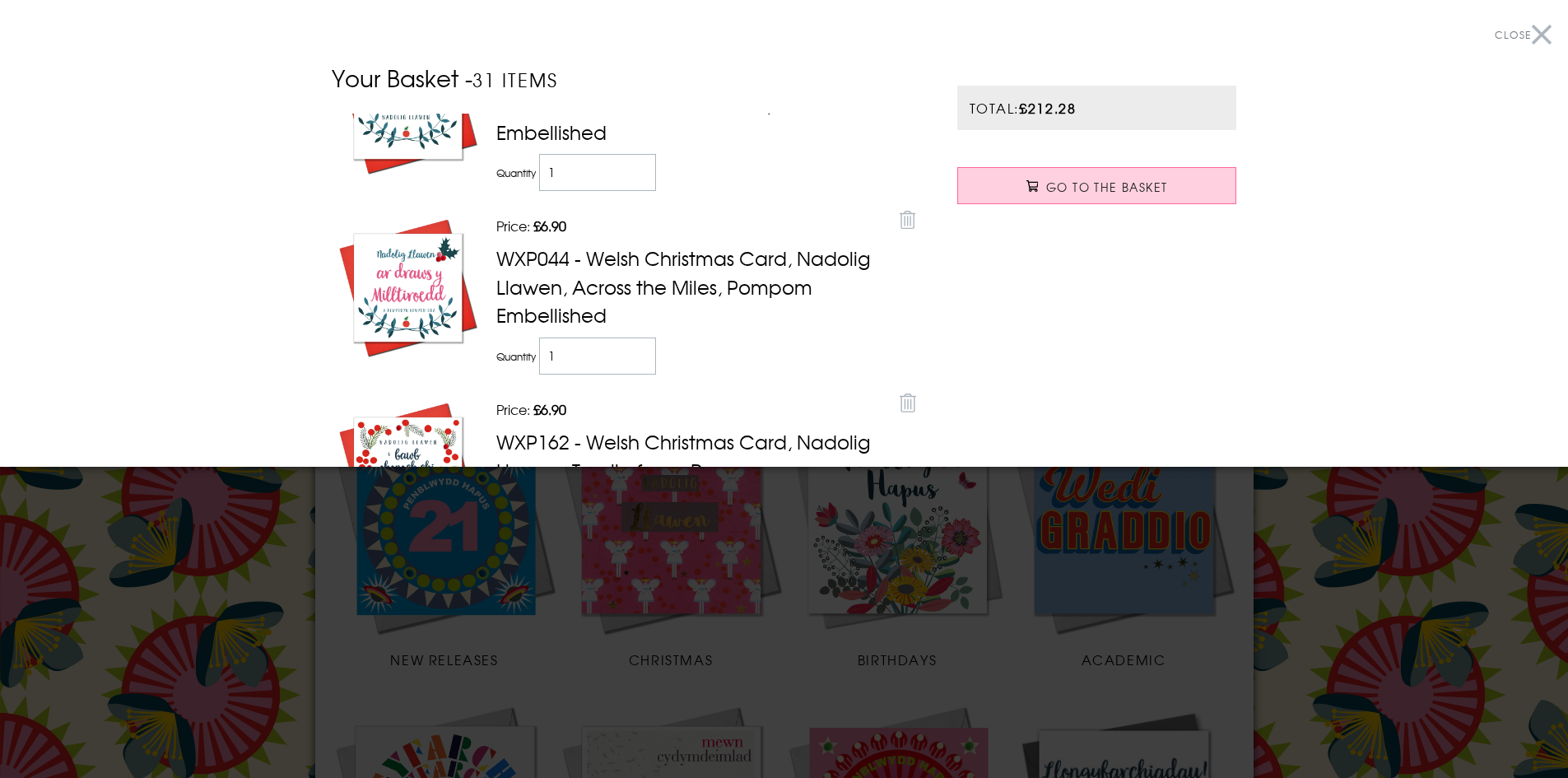
scroll to position [2633, 0]
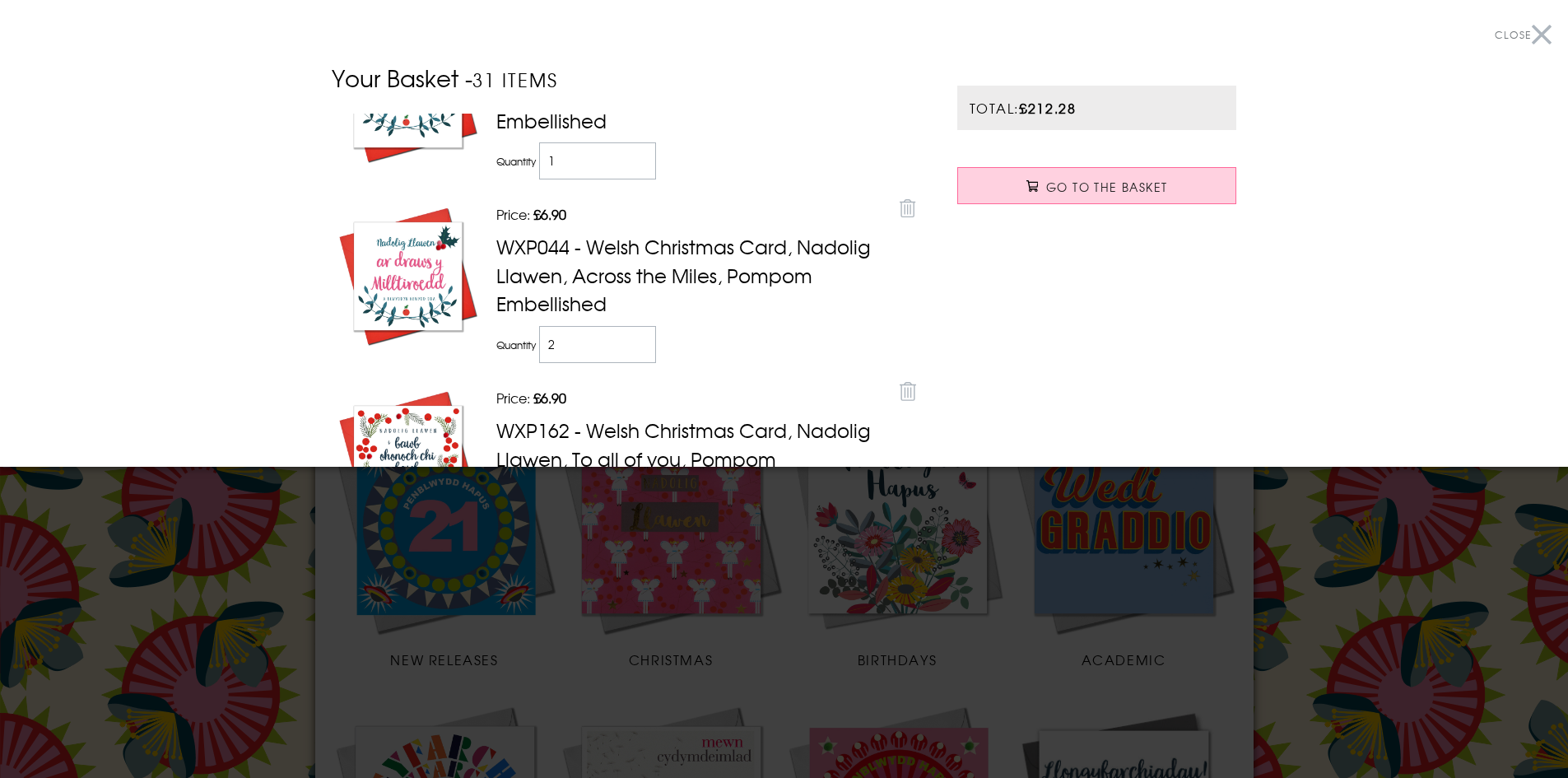
type input "2"
click at [633, 337] on input "2" at bounding box center [598, 344] width 118 height 37
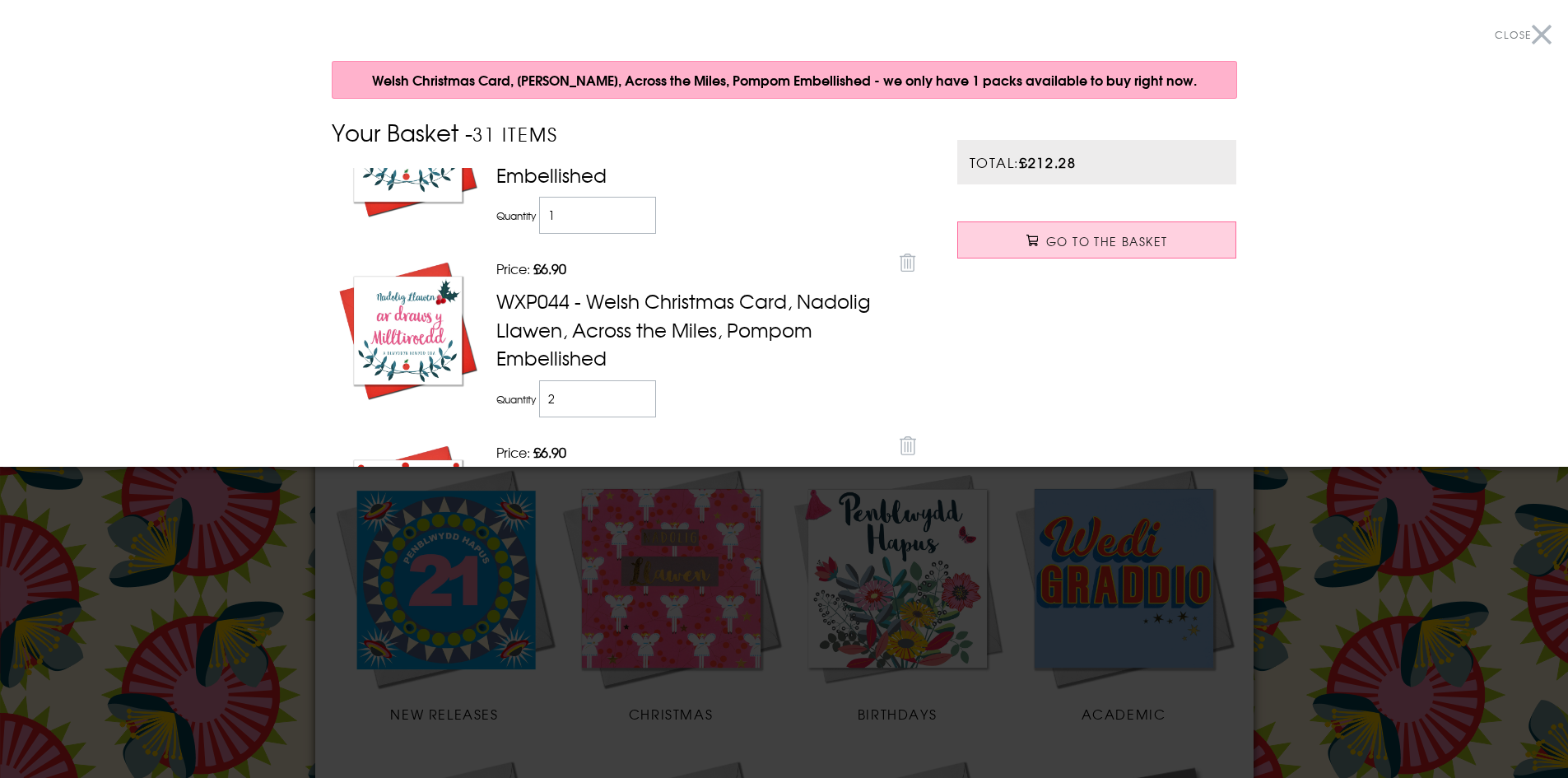
type input "2"
click at [636, 390] on input "2" at bounding box center [598, 399] width 118 height 37
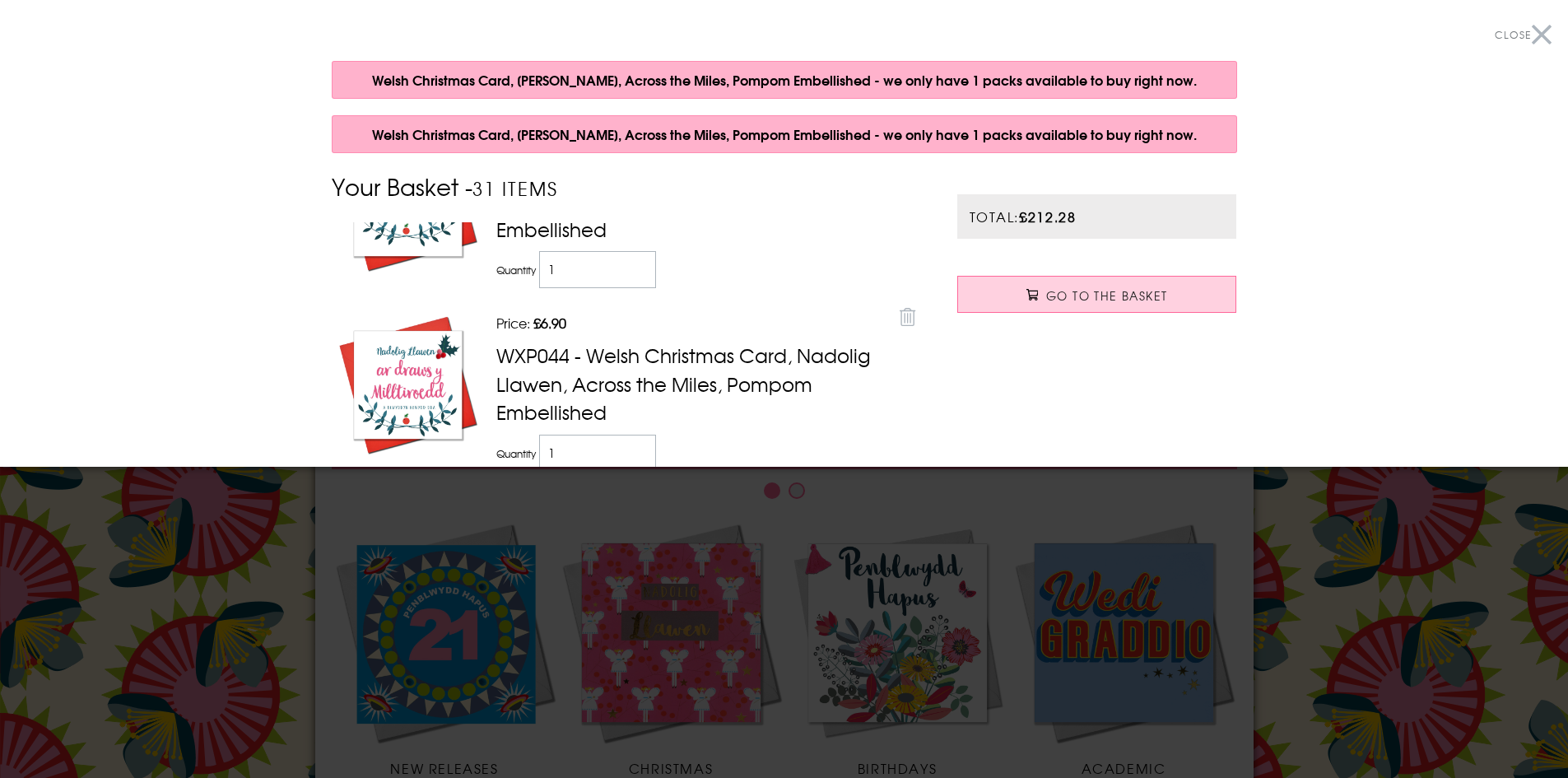
click at [712, 416] on h3 "WXP044 - Welsh Christmas Card, Nadolig Llawen, Across the Miles, Pompom Embelli…" at bounding box center [692, 383] width 391 height 85
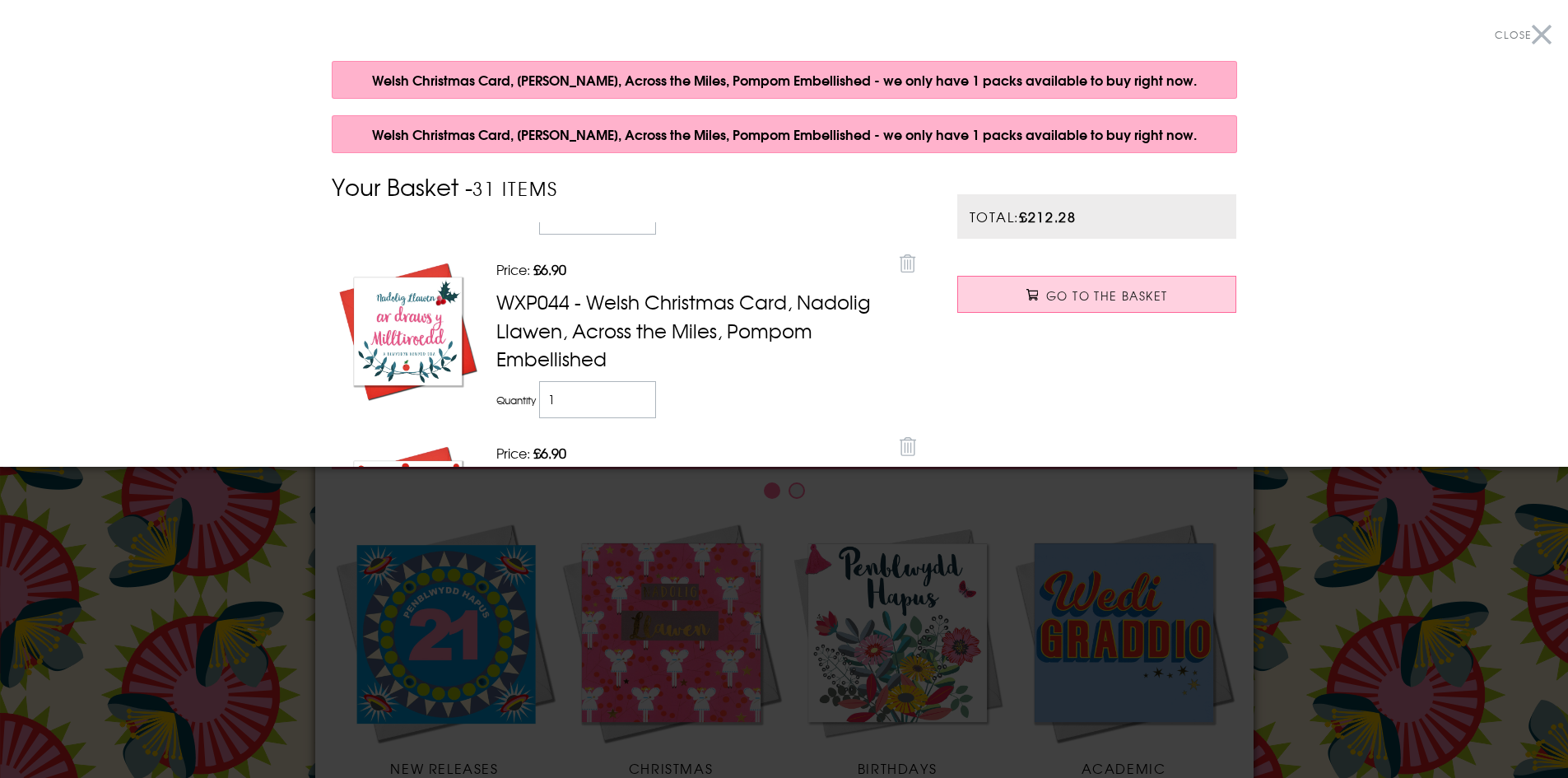
scroll to position [2716, 0]
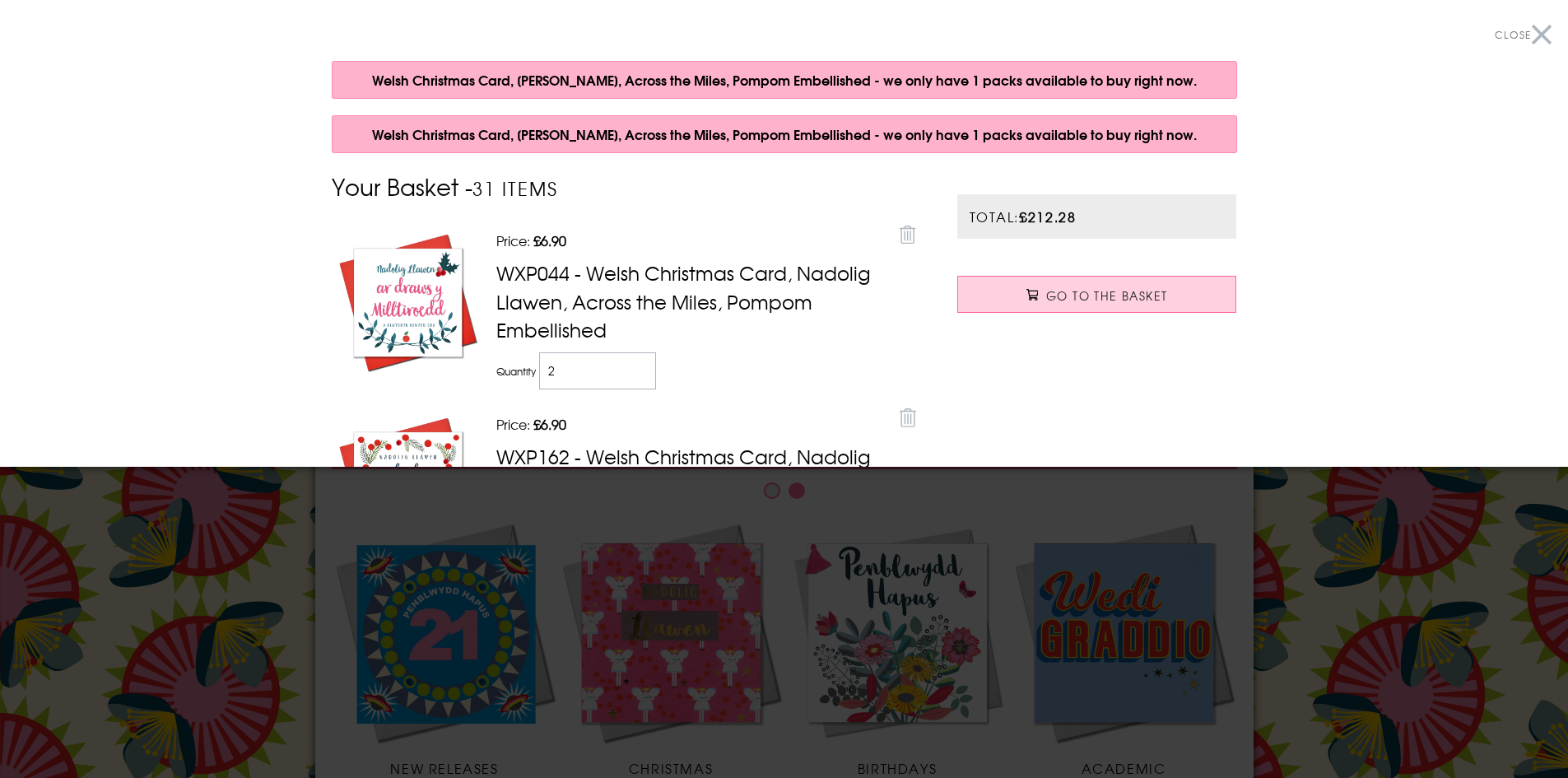
type input "2"
click at [636, 366] on input "2" at bounding box center [598, 370] width 118 height 37
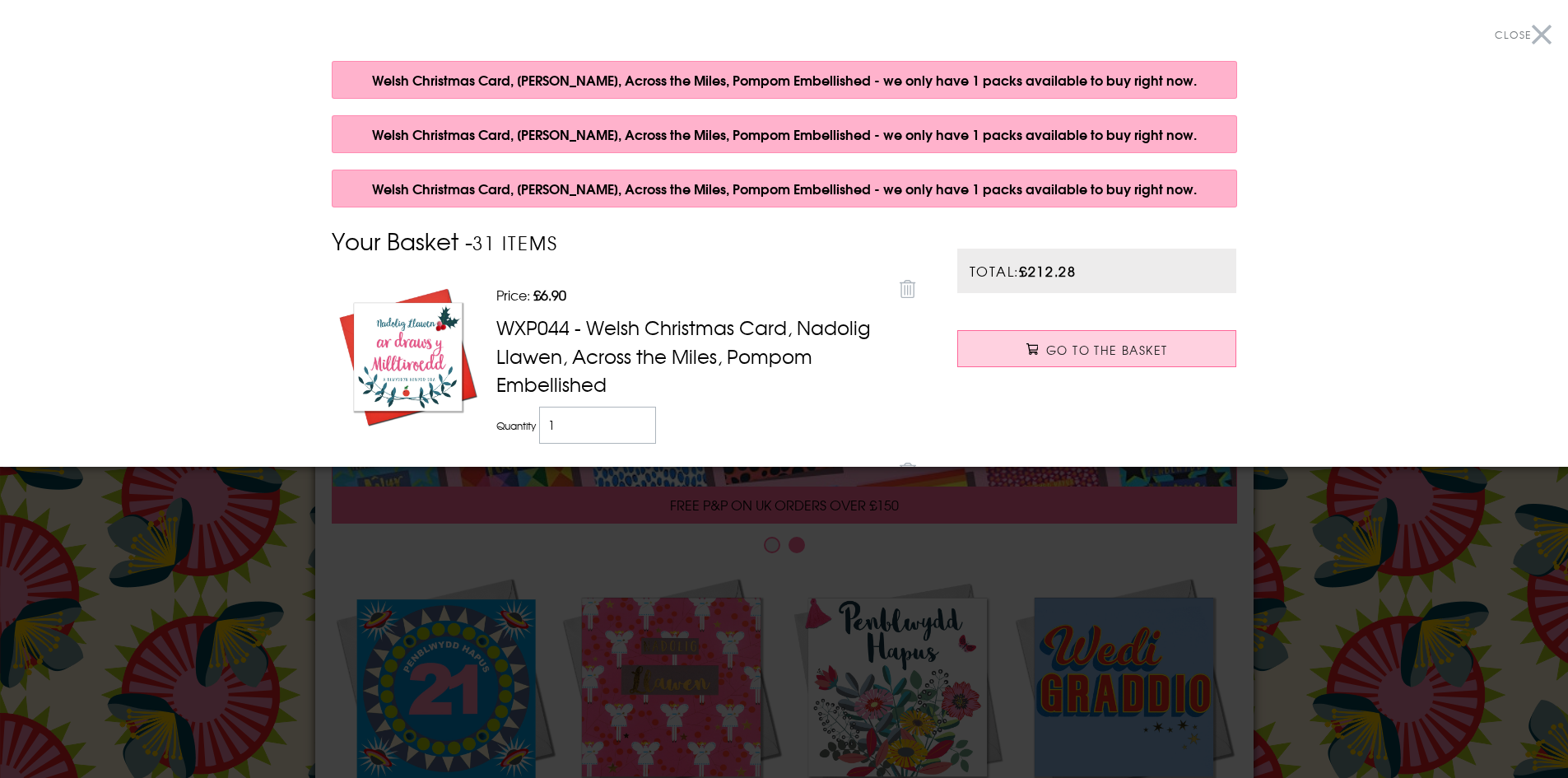
click at [691, 398] on h3 "WXP044 - Welsh Christmas Card, Nadolig Llawen, Across the Miles, Pompom Embelli…" at bounding box center [692, 355] width 391 height 85
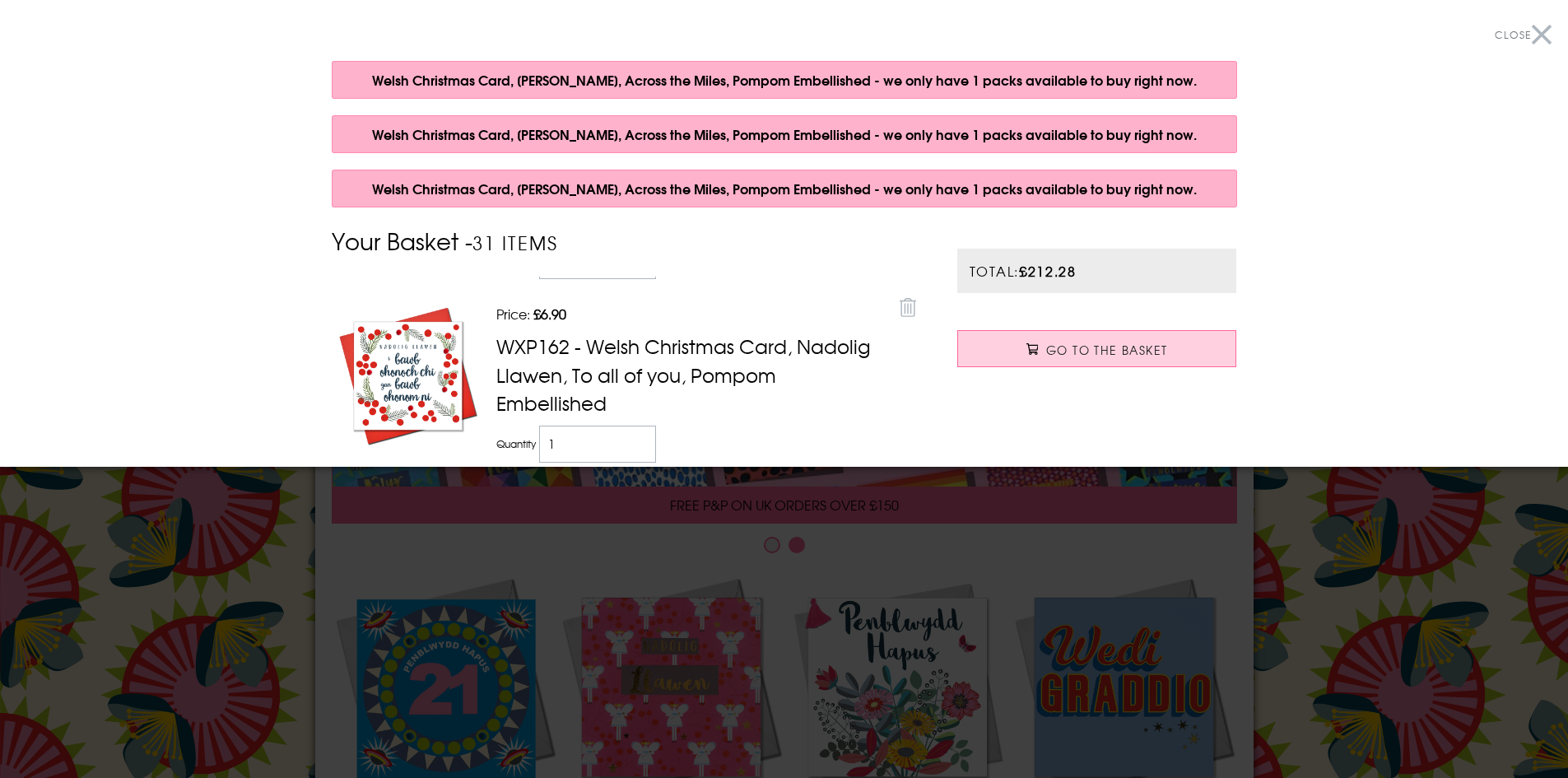
scroll to position [2962, 0]
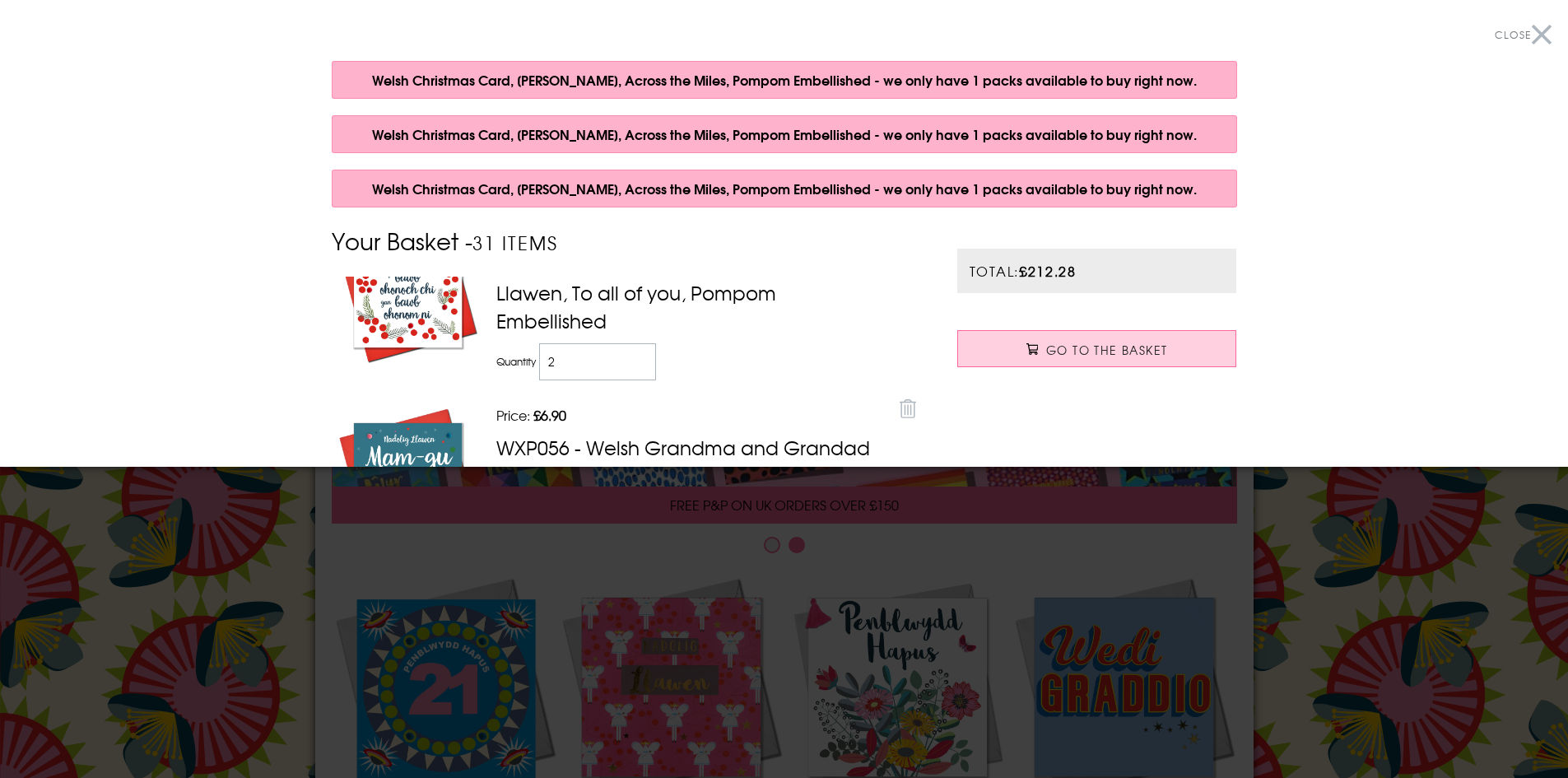
type input "2"
click at [635, 353] on input "2" at bounding box center [598, 362] width 118 height 37
click at [658, 354] on td "Quantity 2" at bounding box center [692, 361] width 400 height 45
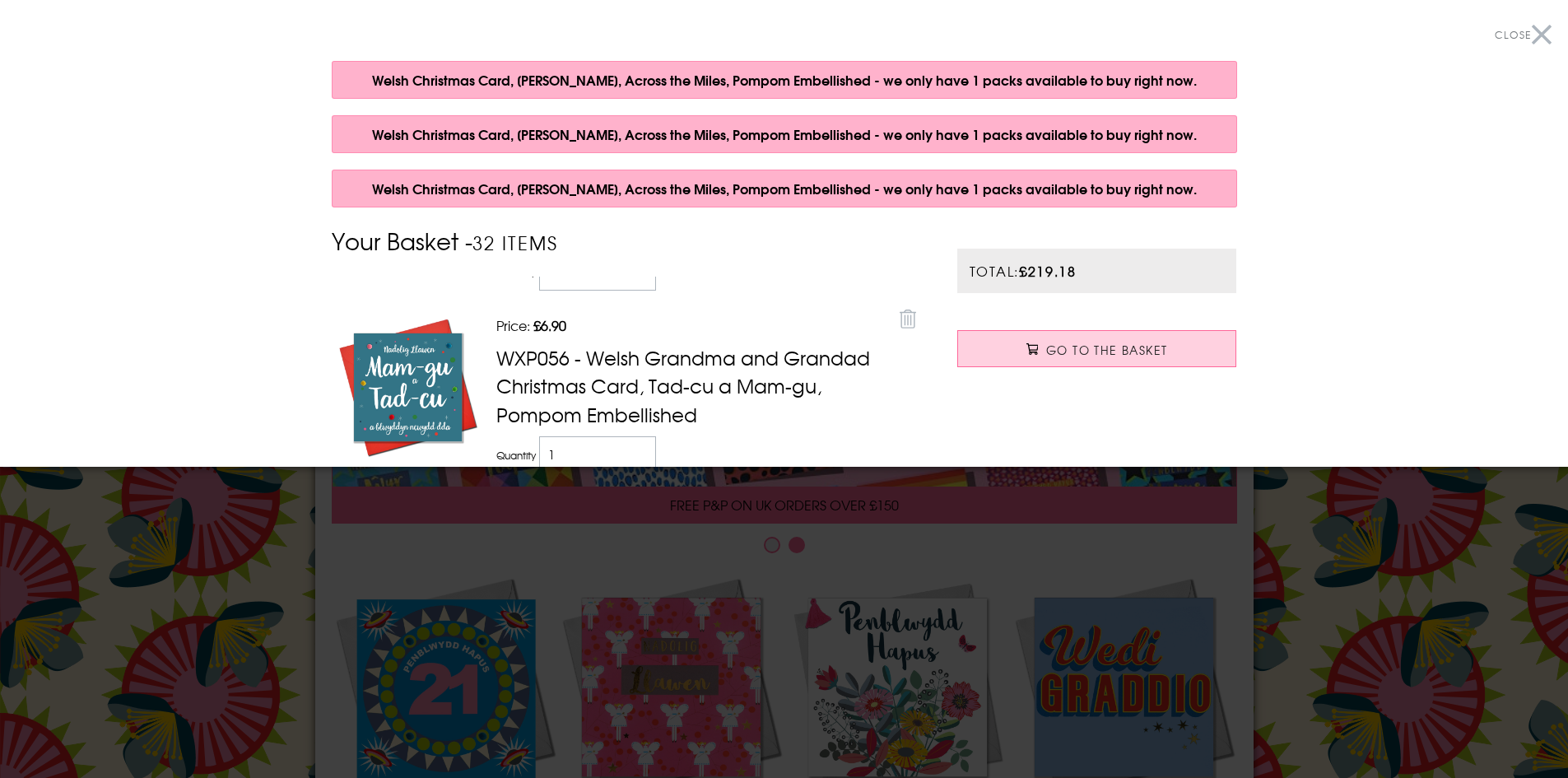
scroll to position [3073, 0]
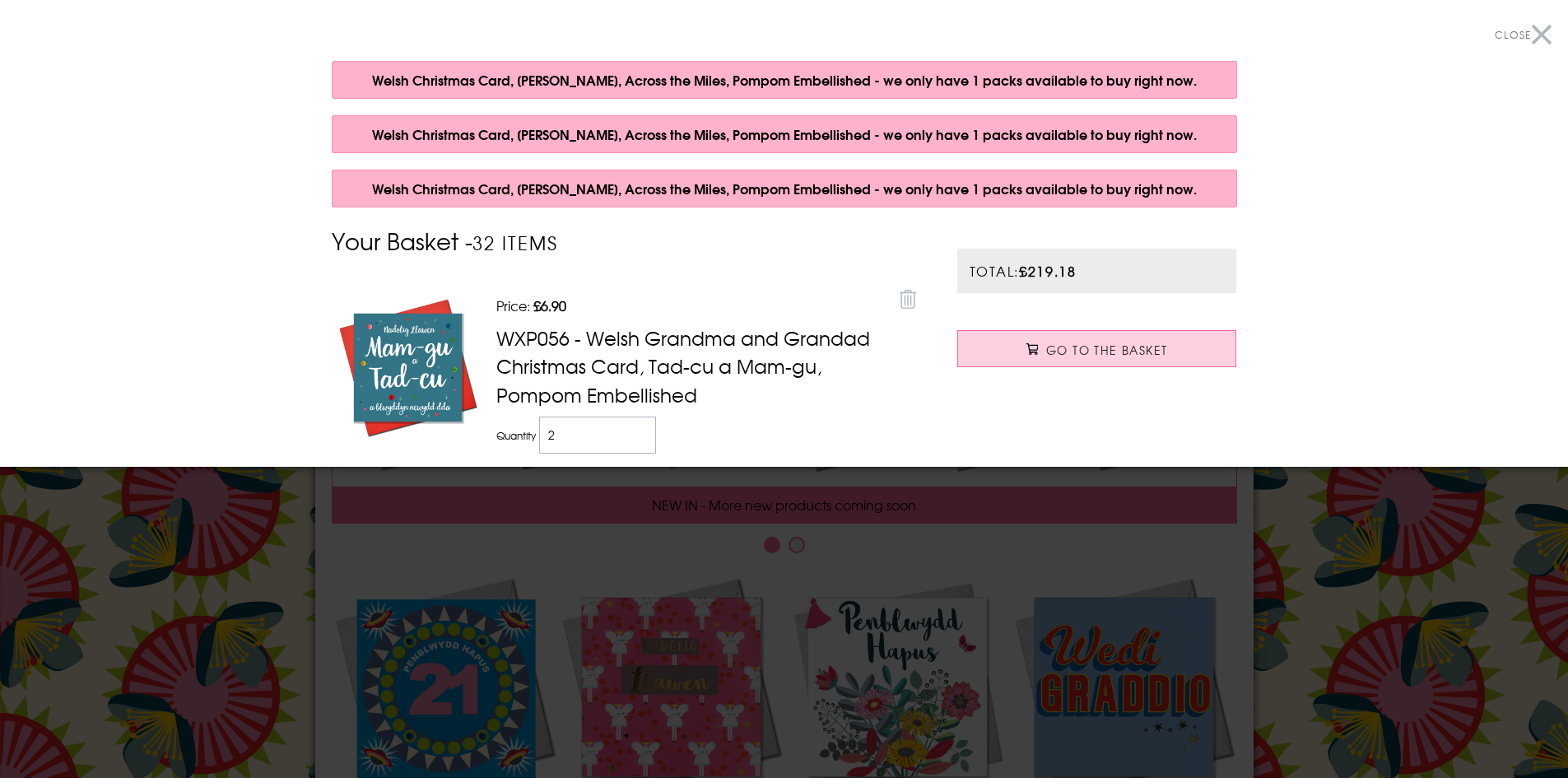
type input "2"
click at [631, 423] on input "2" at bounding box center [598, 434] width 118 height 37
click at [686, 434] on td "Quantity 2" at bounding box center [692, 434] width 400 height 45
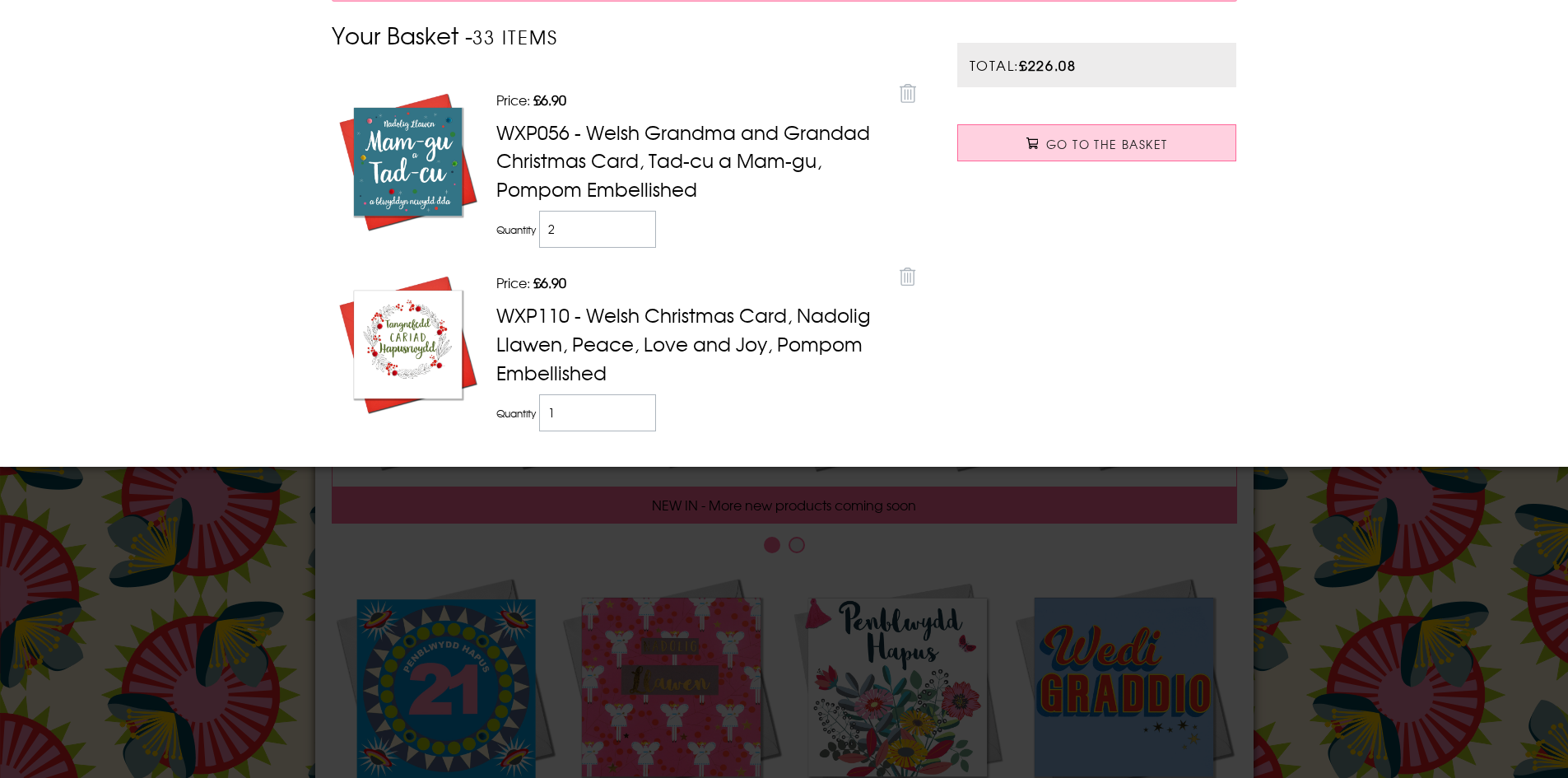
scroll to position [247, 0]
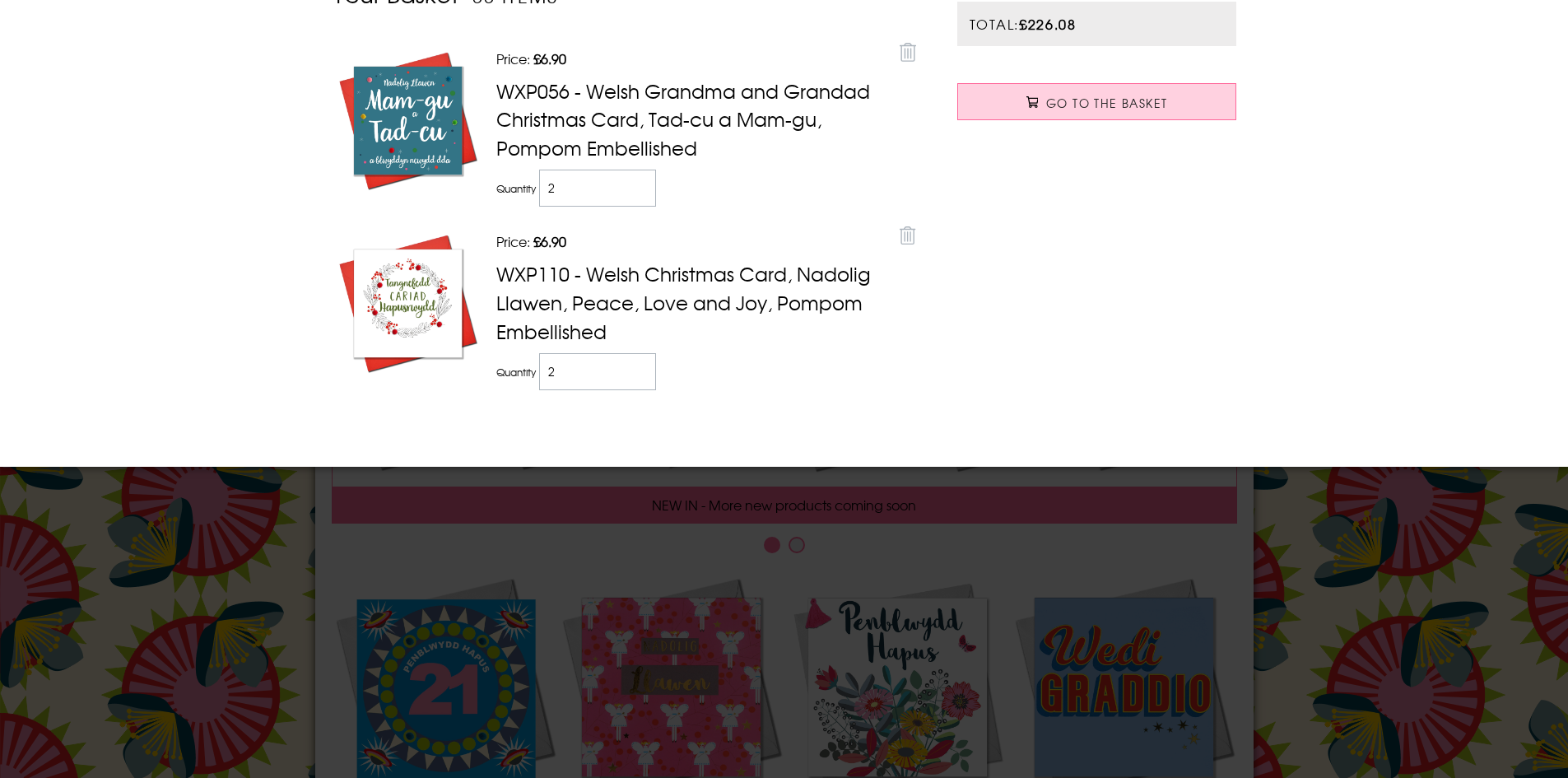
type input "2"
click at [633, 365] on input "2" at bounding box center [598, 371] width 118 height 37
click at [700, 370] on td "Quantity 2" at bounding box center [692, 371] width 400 height 45
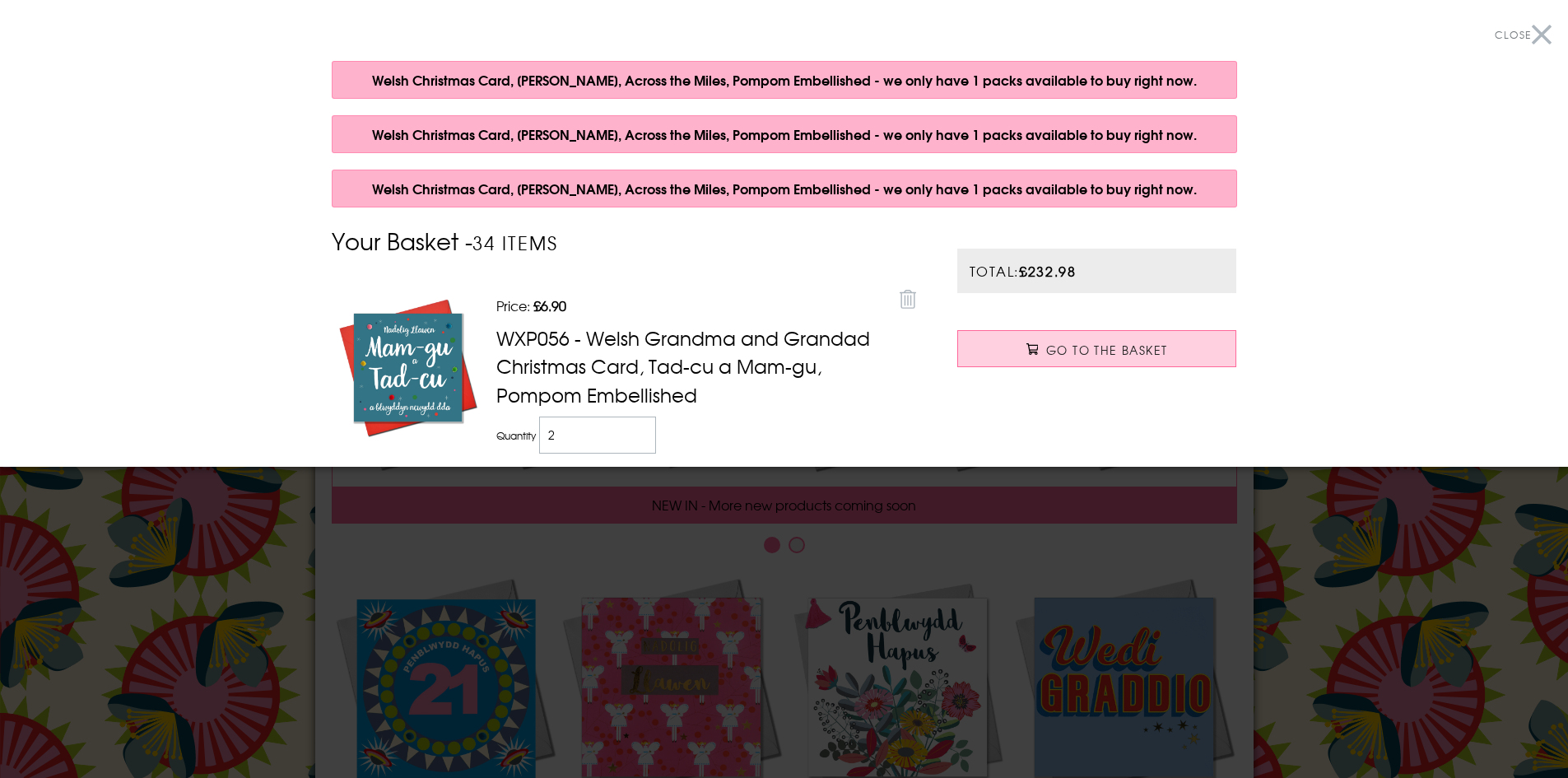
scroll to position [2661, 0]
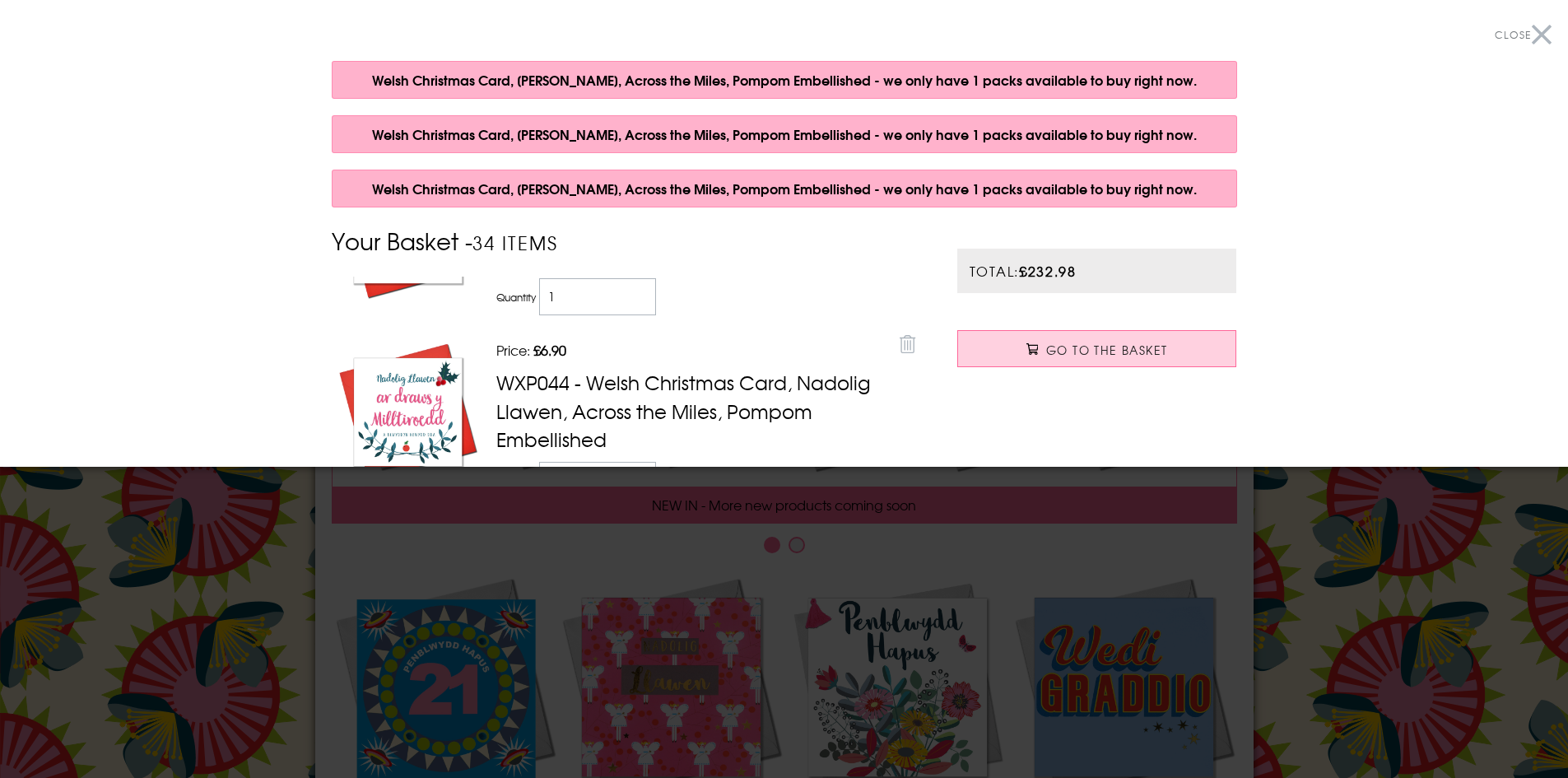
click at [1530, 35] on button "Close" at bounding box center [1523, 35] width 57 height 37
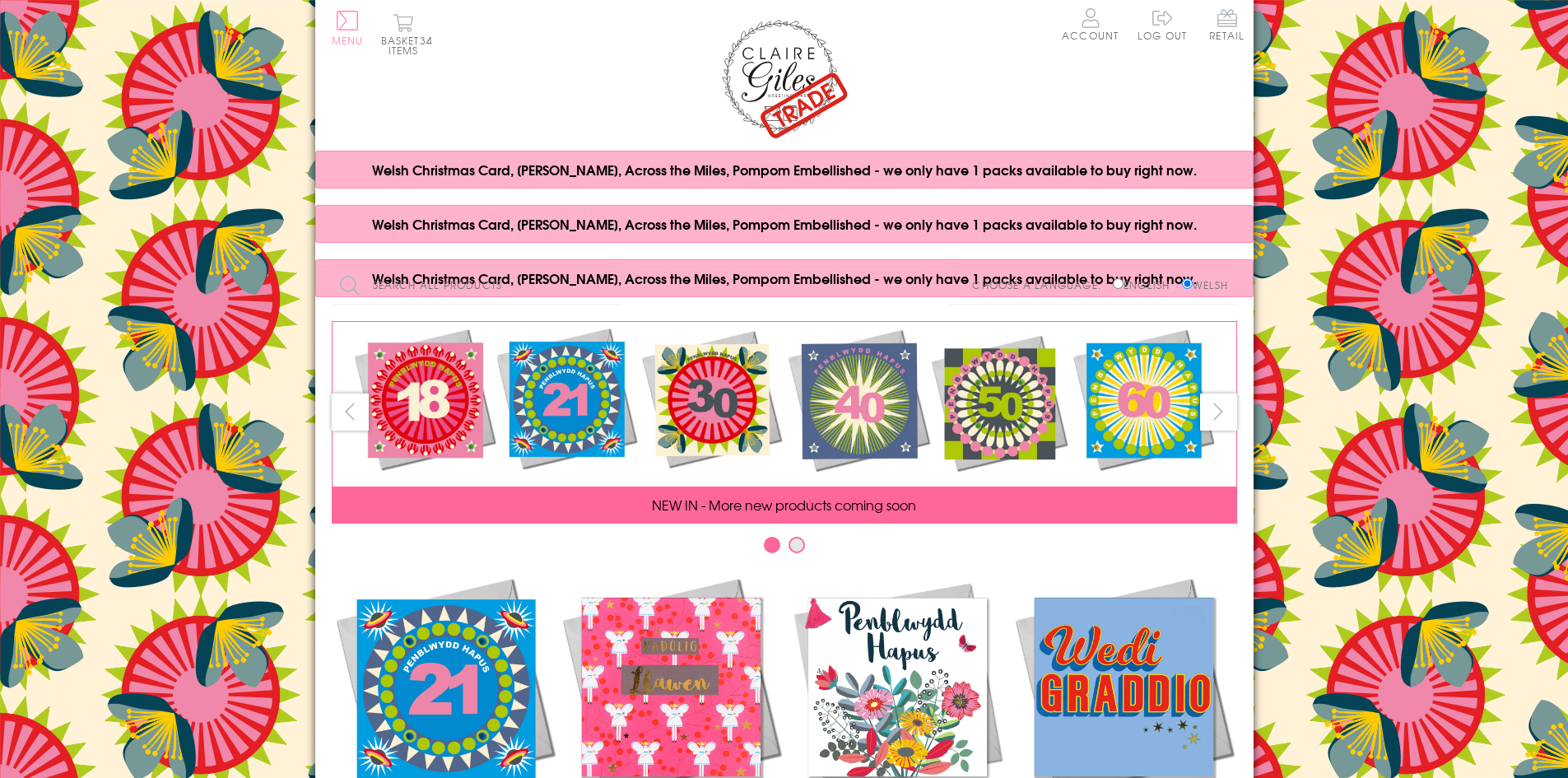
click at [345, 19] on button "Menu" at bounding box center [347, 28] width 32 height 35
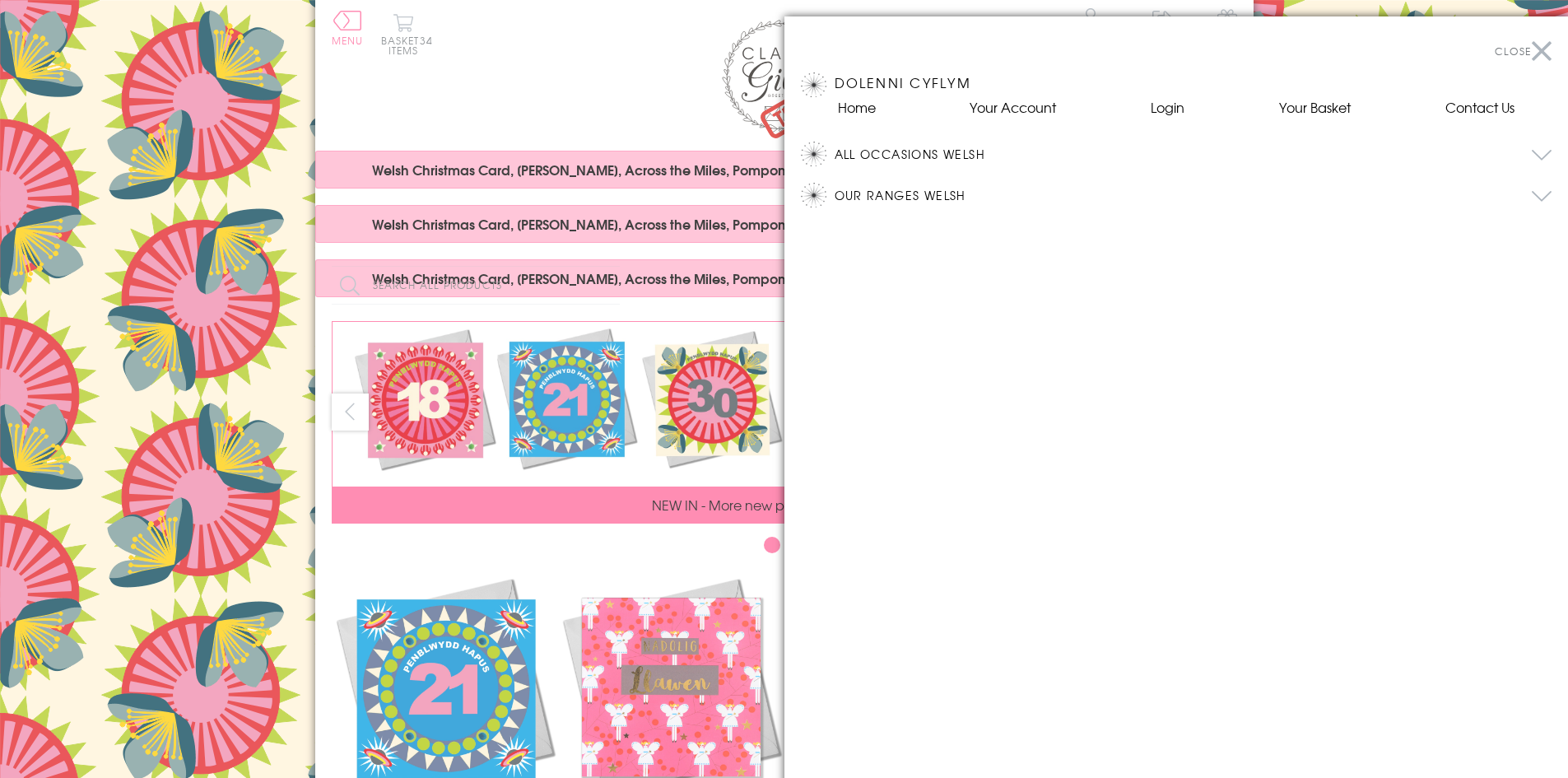
click at [816, 152] on h2 "All Occasions Welsh" at bounding box center [1177, 153] width 751 height 41
